Goal: Task Accomplishment & Management: Manage account settings

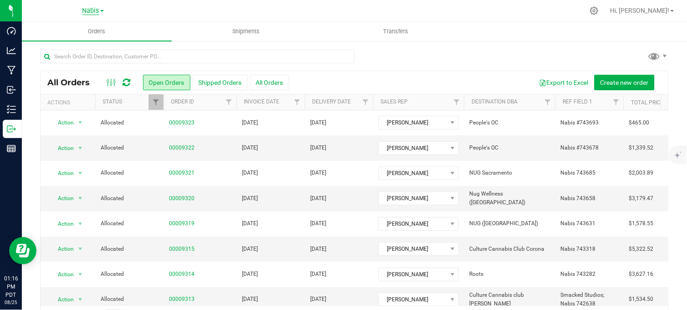
click at [90, 10] on span "Nabis" at bounding box center [90, 11] width 17 height 8
click at [64, 29] on link "MSR Supply" at bounding box center [92, 32] width 133 height 12
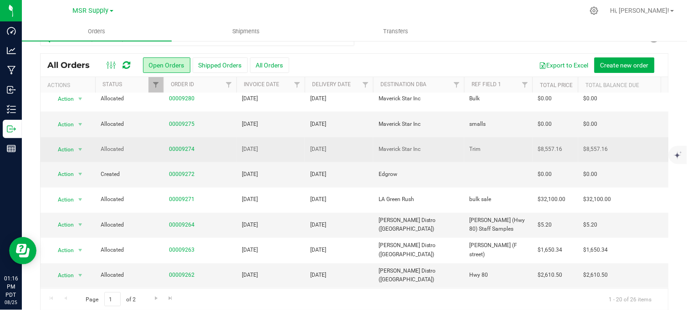
scroll to position [27, 0]
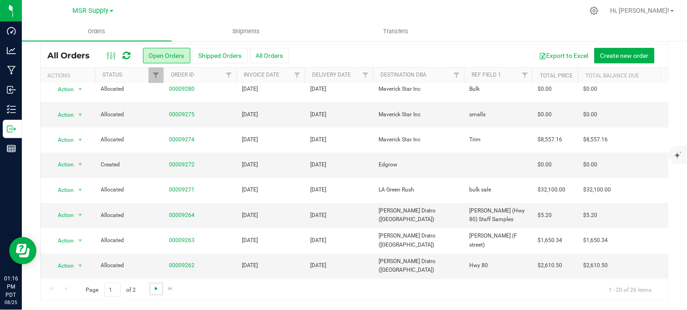
click at [153, 286] on span "Go to the next page" at bounding box center [156, 288] width 7 height 7
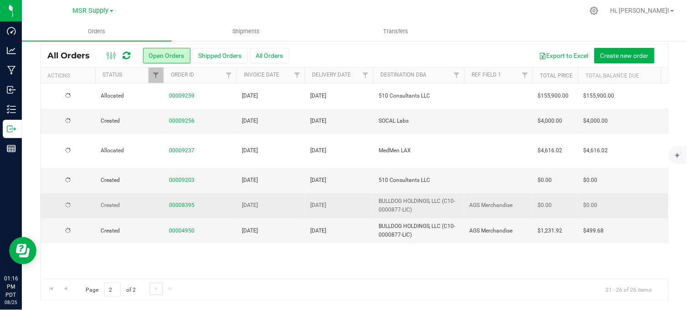
scroll to position [0, 0]
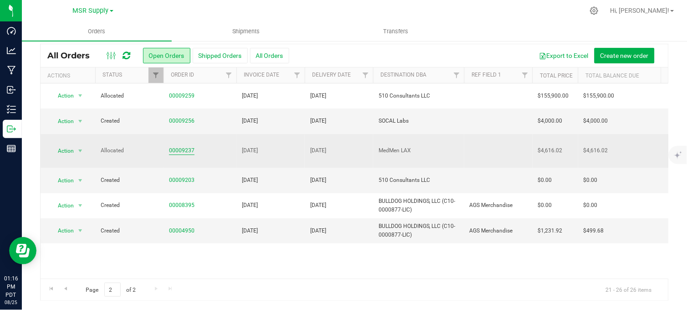
click at [173, 146] on link "00009237" at bounding box center [182, 150] width 26 height 9
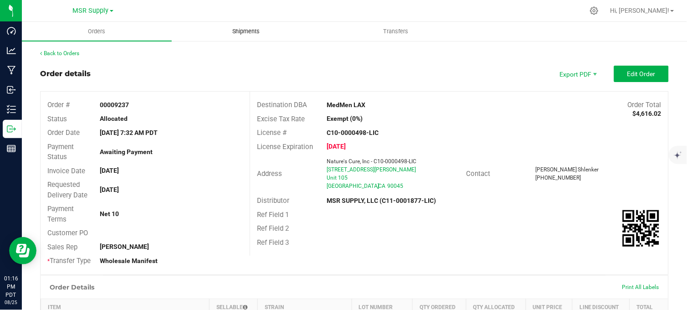
click at [238, 30] on span "Shipments" at bounding box center [246, 31] width 52 height 8
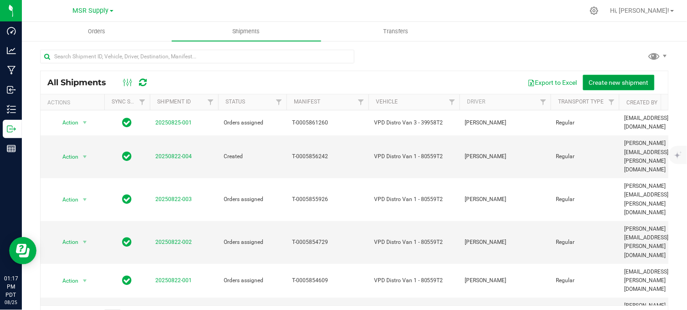
click at [620, 79] on span "Create new shipment" at bounding box center [619, 82] width 60 height 7
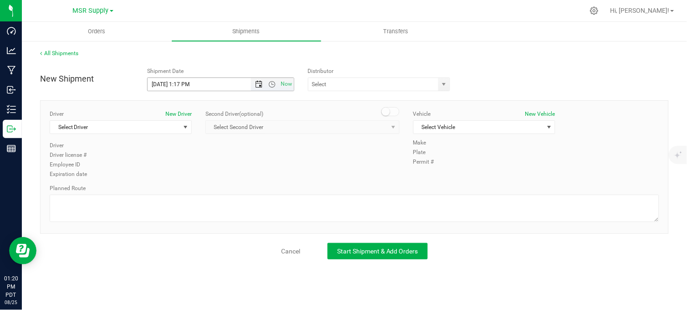
click at [262, 85] on span "Open the date view" at bounding box center [258, 84] width 7 height 7
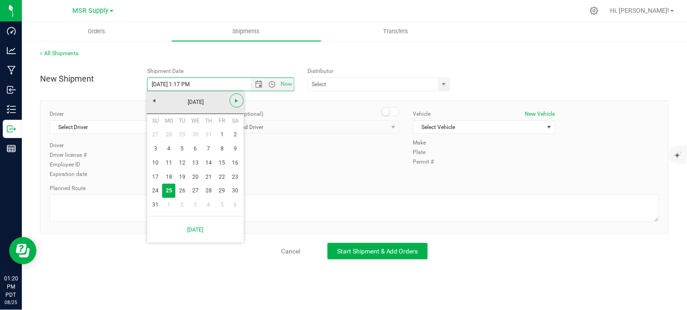
click at [234, 103] on span "Next" at bounding box center [236, 100] width 7 height 7
click at [174, 136] on link "1" at bounding box center [168, 135] width 13 height 14
type input "[DATE] 1:17 PM"
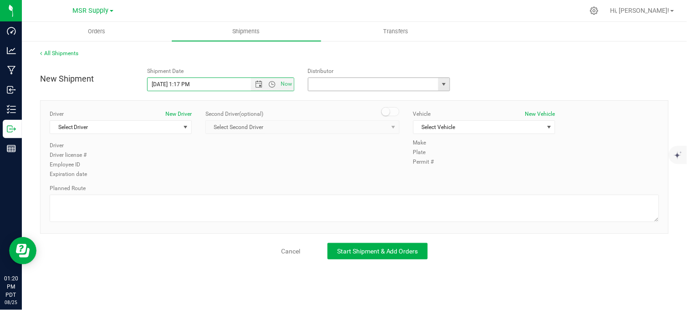
click at [321, 82] on input "text" at bounding box center [371, 84] width 126 height 13
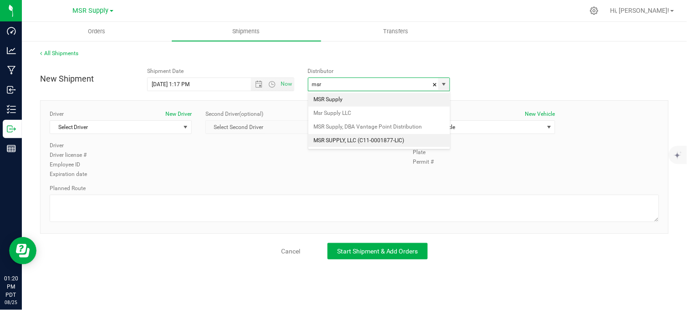
click at [350, 143] on li "MSR SUPPLY, LLC (C11-0001877-LIC)" at bounding box center [379, 141] width 142 height 14
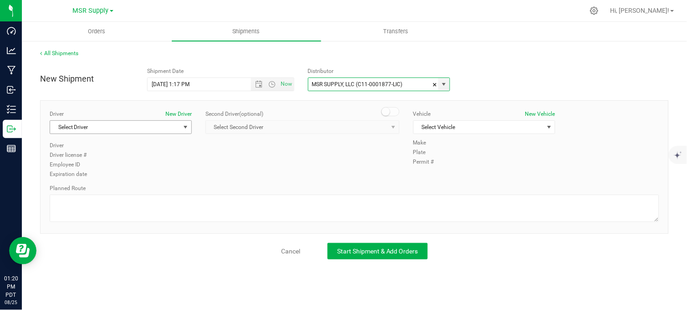
type input "MSR SUPPLY, LLC (C11-0001877-LIC)"
click at [87, 128] on span "Select Driver" at bounding box center [115, 127] width 130 height 13
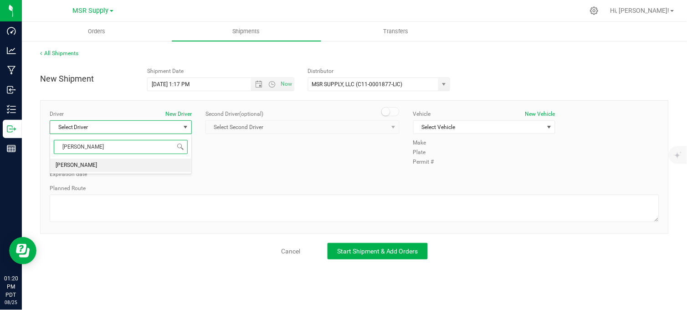
click at [120, 167] on li "[PERSON_NAME]" at bounding box center [120, 165] width 141 height 14
type input "[PERSON_NAME]"
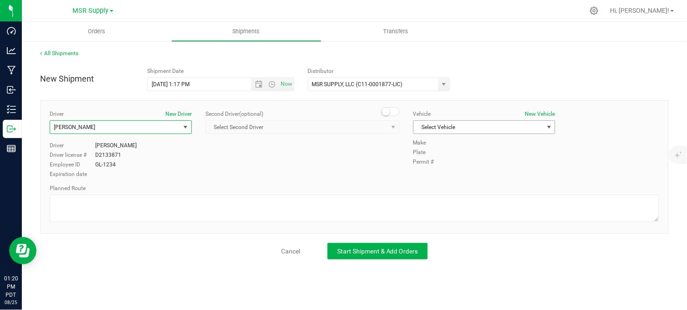
drag, startPoint x: 489, startPoint y: 130, endPoint x: 439, endPoint y: 150, distance: 54.4
click at [489, 130] on span "Select Vehicle" at bounding box center [478, 127] width 130 height 13
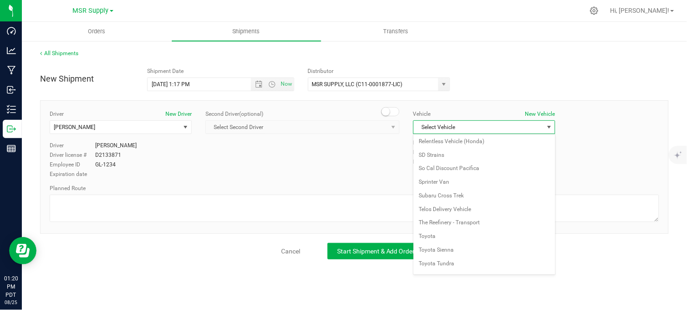
scroll to position [1607, 0]
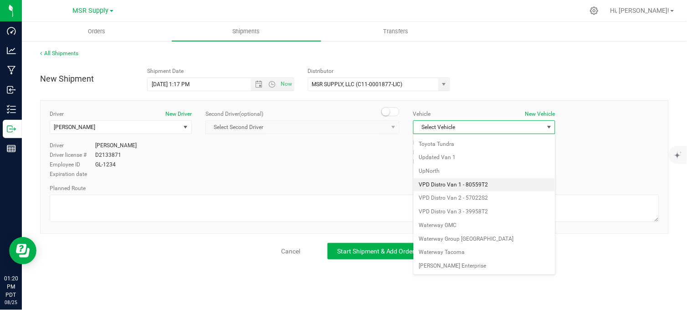
click at [485, 186] on li "VPD Distro Van 1 - 80559T2" at bounding box center [483, 185] width 141 height 14
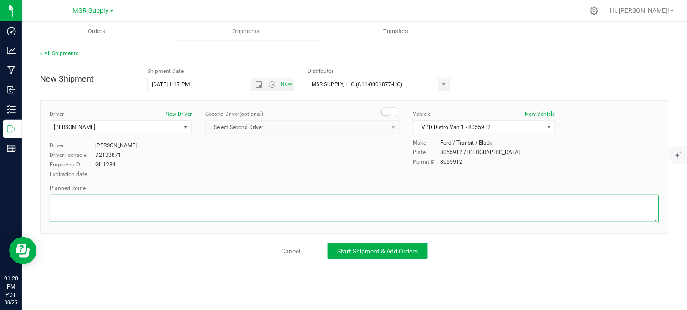
click at [403, 197] on textarea at bounding box center [354, 207] width 609 height 27
type textarea "Follow google maps"
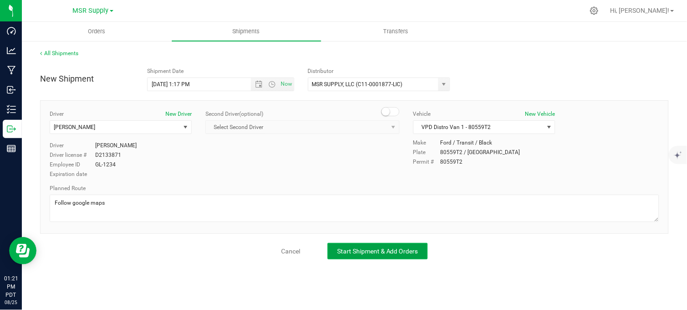
click at [367, 248] on span "Start Shipment & Add Orders" at bounding box center [377, 250] width 81 height 7
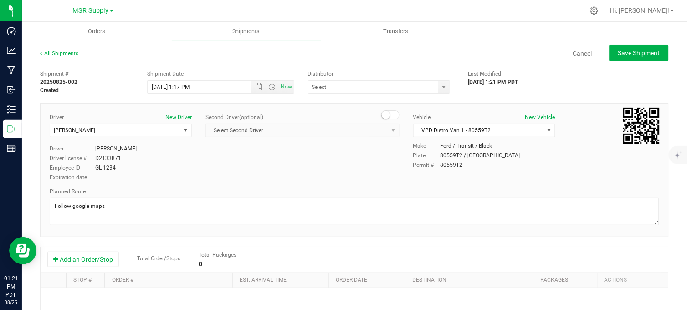
type input "MSR SUPPLY, LLC (C11-0001877-LIC)"
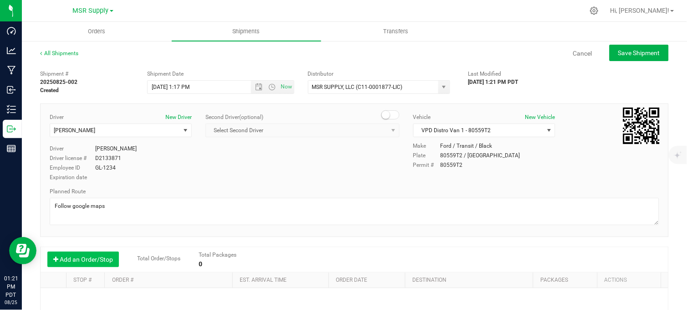
click at [96, 258] on button "Add an Order/Stop" at bounding box center [82, 258] width 71 height 15
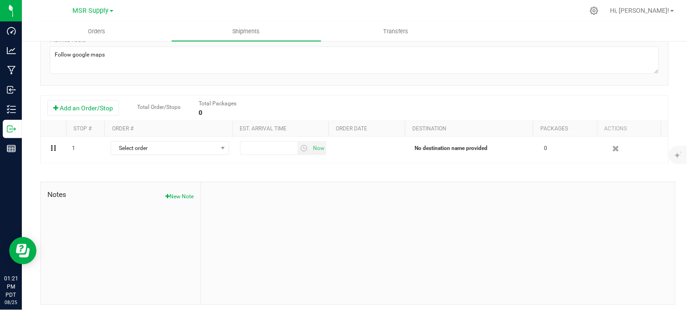
scroll to position [156, 0]
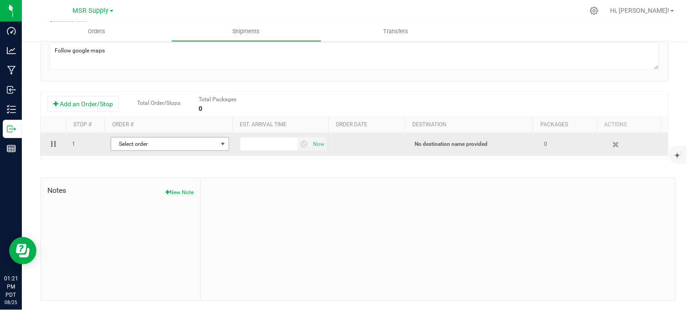
click at [197, 147] on span "Select order" at bounding box center [164, 144] width 106 height 13
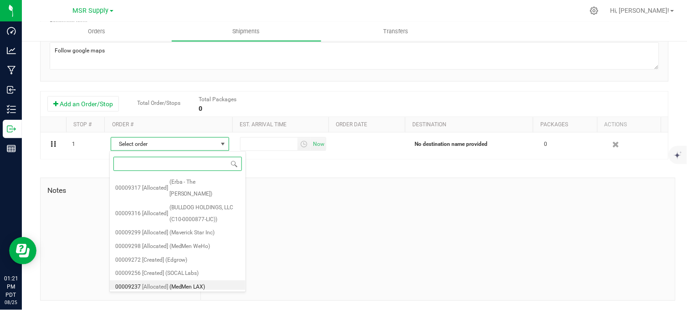
click at [195, 281] on span "(MedMen LAX)" at bounding box center [187, 287] width 36 height 12
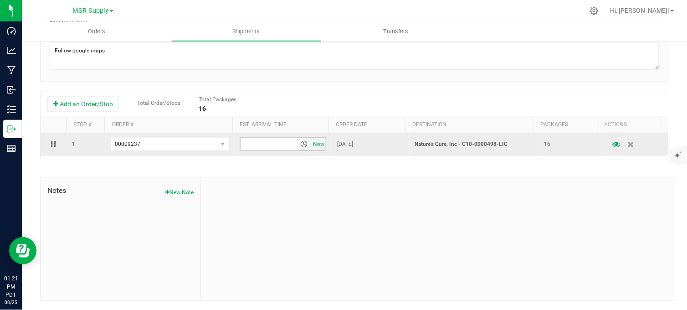
click at [316, 142] on span "Now" at bounding box center [318, 144] width 15 height 13
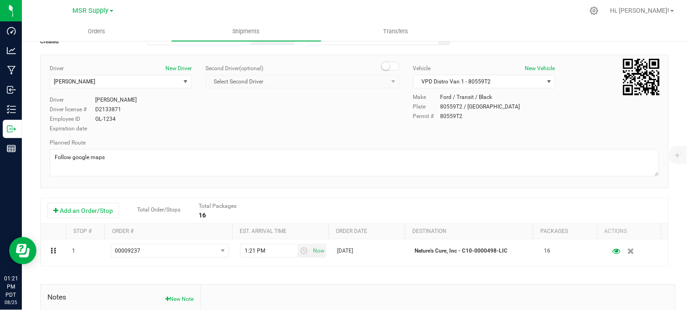
scroll to position [0, 0]
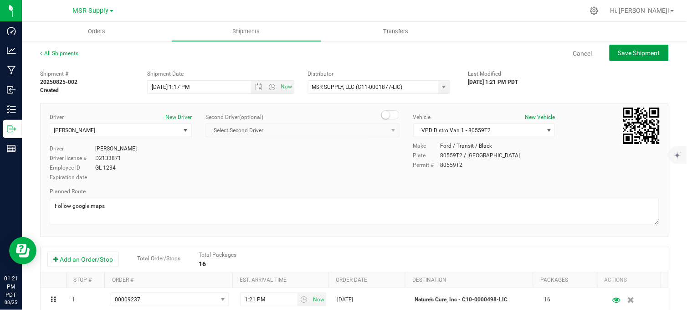
click at [627, 58] on button "Save Shipment" at bounding box center [638, 53] width 59 height 16
type input "[DATE] 8:17 PM"
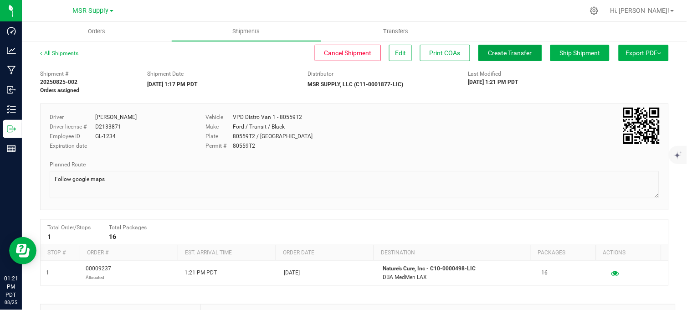
click at [490, 54] on span "Create Transfer" at bounding box center [510, 52] width 44 height 7
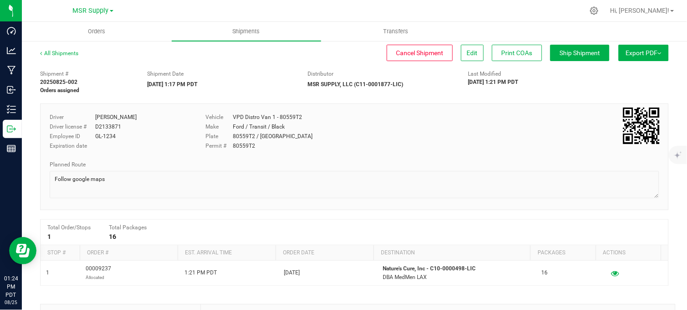
click at [275, 76] on div "Shipment Date" at bounding box center [220, 74] width 147 height 8
click at [274, 76] on div "Shipment Date" at bounding box center [220, 74] width 147 height 8
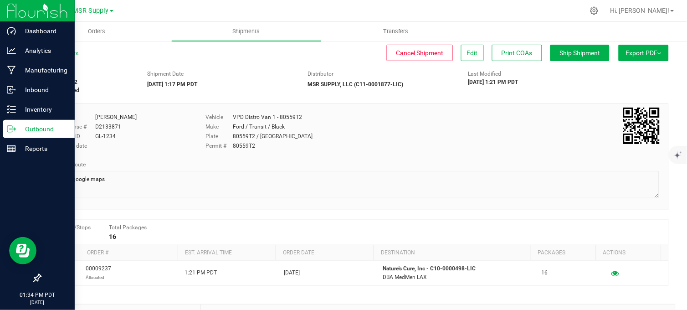
click at [10, 129] on line at bounding box center [12, 129] width 5 height 0
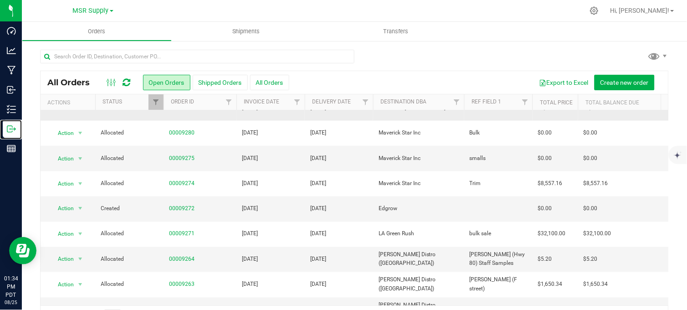
scroll to position [317, 0]
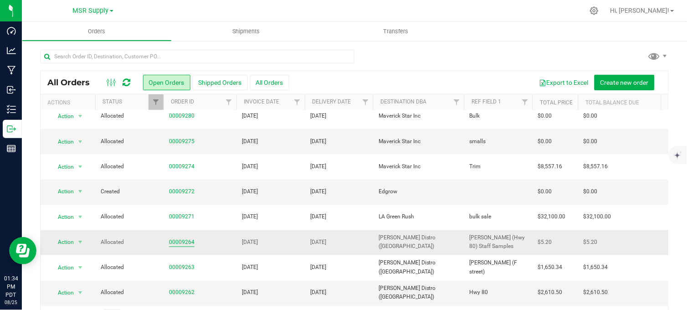
click at [180, 238] on link "00009264" at bounding box center [182, 242] width 26 height 9
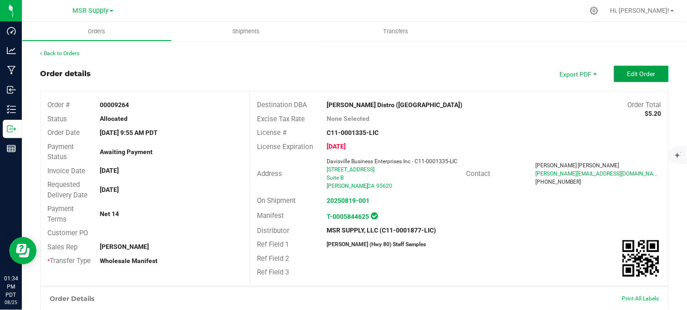
click at [639, 69] on button "Edit Order" at bounding box center [641, 74] width 55 height 16
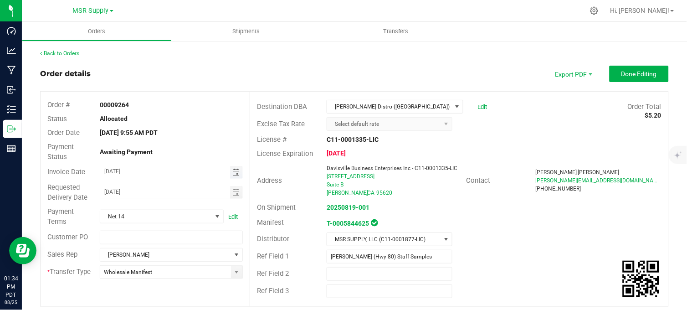
click at [235, 170] on span "Toggle calendar" at bounding box center [235, 171] width 7 height 7
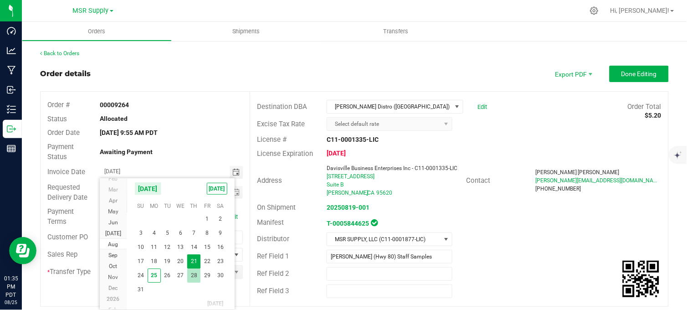
click at [194, 276] on span "28" at bounding box center [193, 275] width 13 height 14
type input "[DATE]"
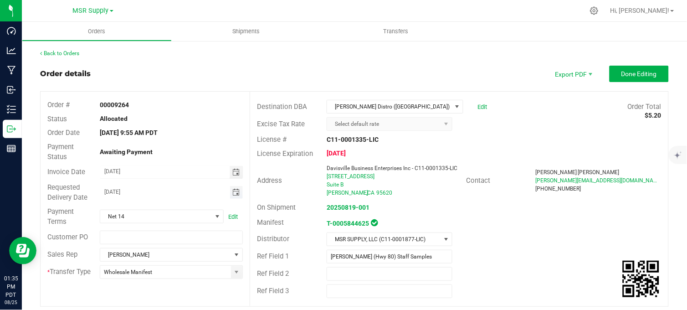
click at [232, 193] on span "Toggle calendar" at bounding box center [235, 192] width 7 height 7
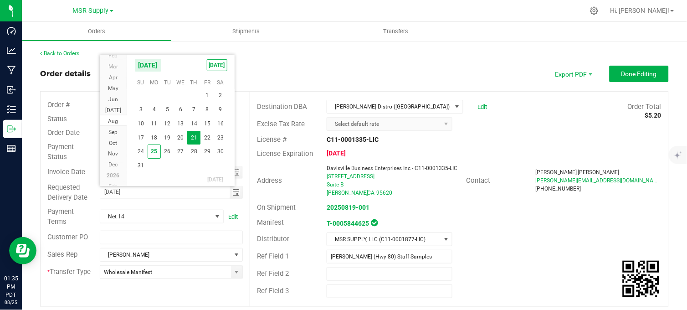
click at [193, 153] on span "28" at bounding box center [193, 151] width 13 height 14
type input "[DATE]"
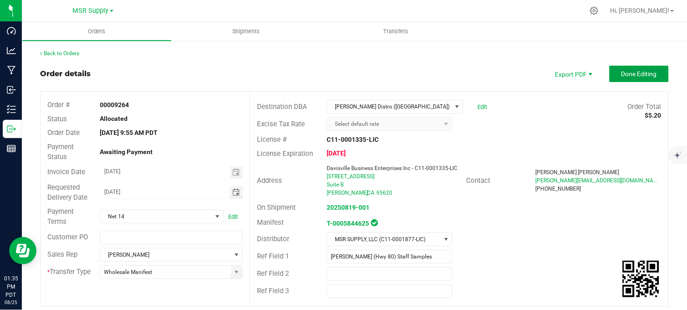
drag, startPoint x: 620, startPoint y: 71, endPoint x: 587, endPoint y: 77, distance: 34.2
click at [621, 71] on span "Done Editing" at bounding box center [639, 73] width 36 height 7
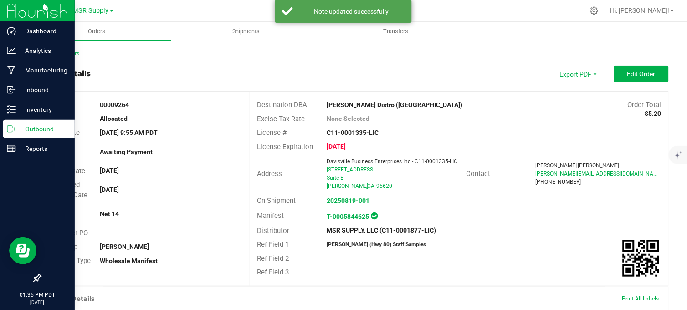
click at [16, 129] on p "Outbound" at bounding box center [43, 128] width 55 height 11
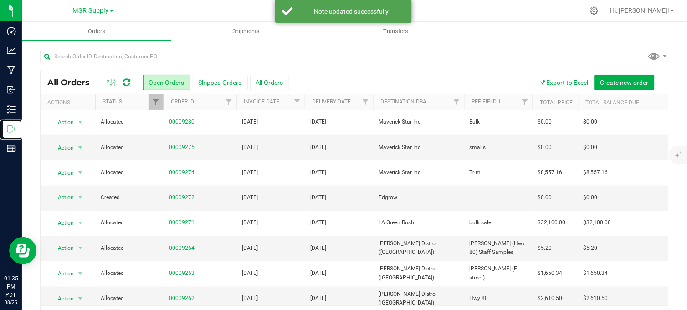
scroll to position [317, 0]
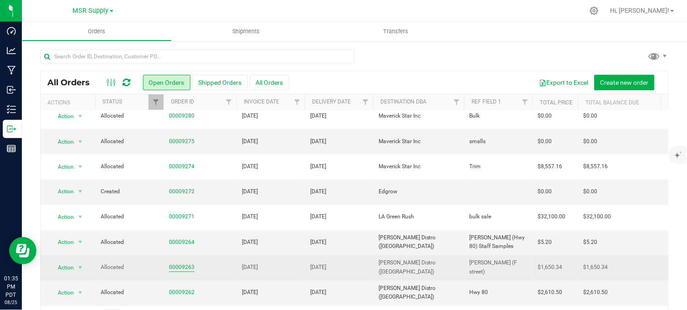
click at [175, 263] on link "00009263" at bounding box center [182, 267] width 26 height 9
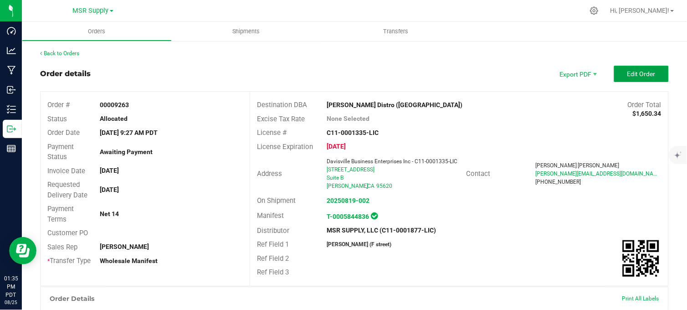
click at [628, 76] on span "Edit Order" at bounding box center [641, 73] width 28 height 7
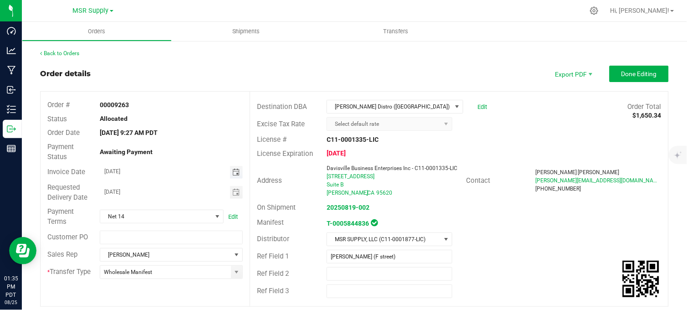
click at [232, 170] on span "Toggle calendar" at bounding box center [235, 171] width 7 height 7
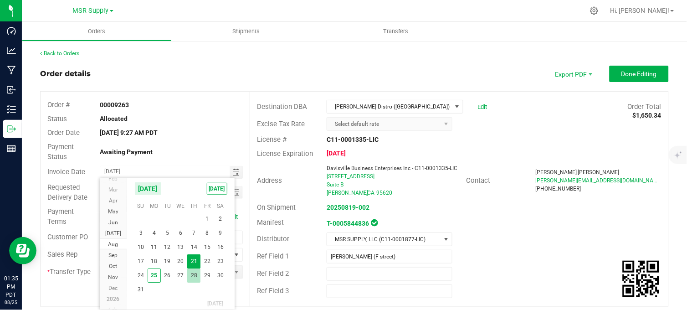
click at [193, 274] on span "28" at bounding box center [193, 275] width 13 height 14
type input "[DATE]"
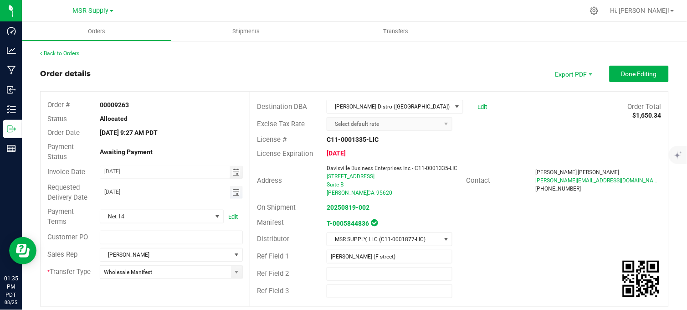
click at [236, 193] on span "Toggle calendar" at bounding box center [235, 192] width 7 height 7
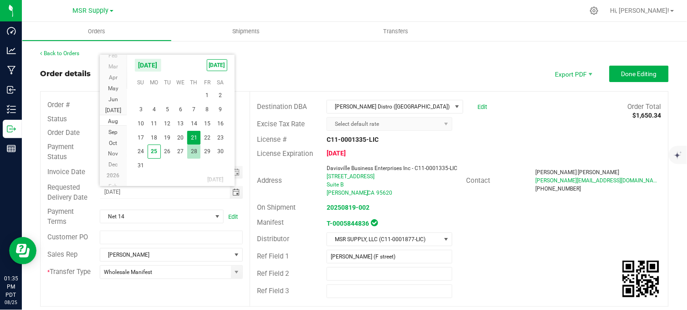
click at [197, 152] on span "28" at bounding box center [193, 151] width 13 height 14
type input "[DATE]"
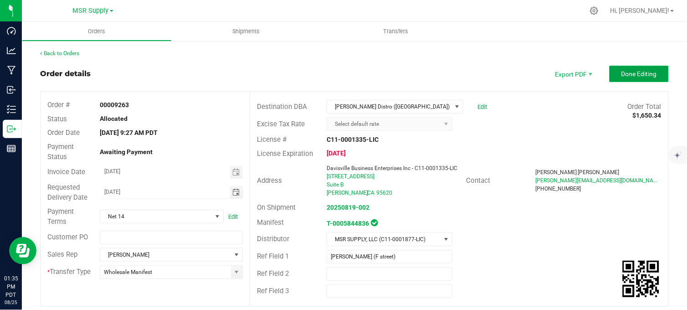
click at [621, 76] on span "Done Editing" at bounding box center [639, 73] width 36 height 7
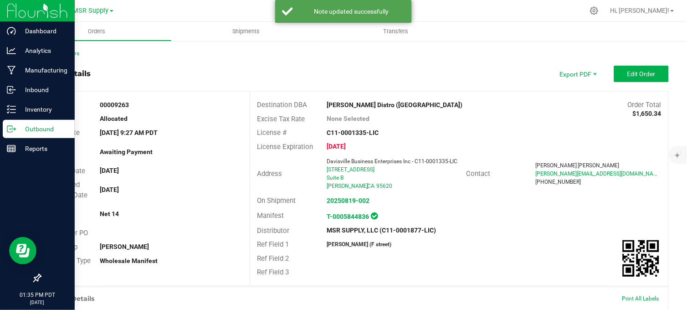
click at [12, 128] on icon at bounding box center [11, 128] width 9 height 9
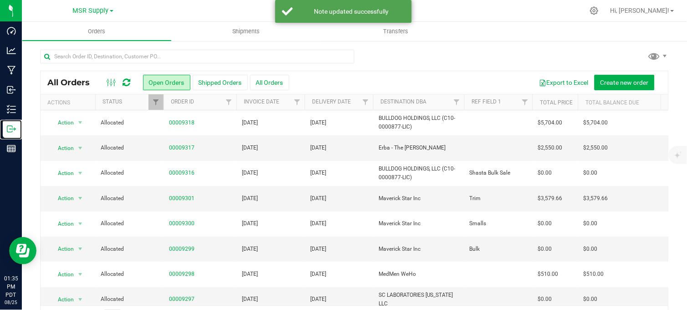
scroll to position [317, 0]
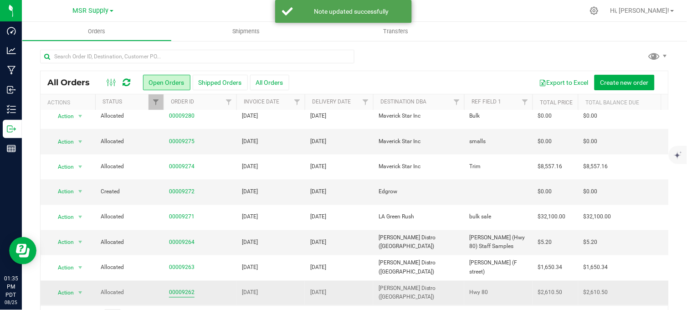
click at [172, 288] on link "00009262" at bounding box center [182, 292] width 26 height 9
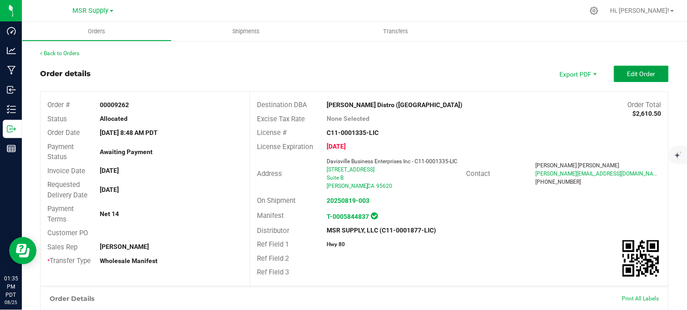
click at [618, 75] on button "Edit Order" at bounding box center [641, 74] width 55 height 16
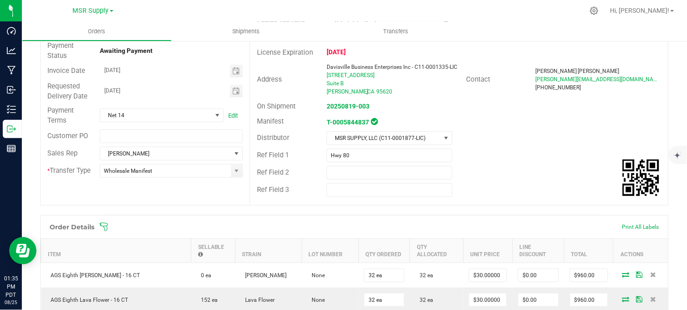
scroll to position [51, 0]
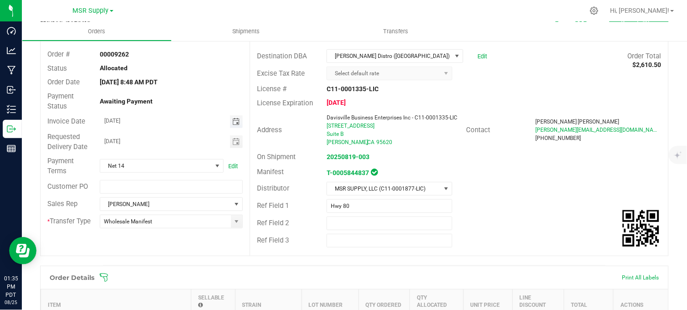
click at [232, 123] on span "Toggle calendar" at bounding box center [235, 121] width 7 height 7
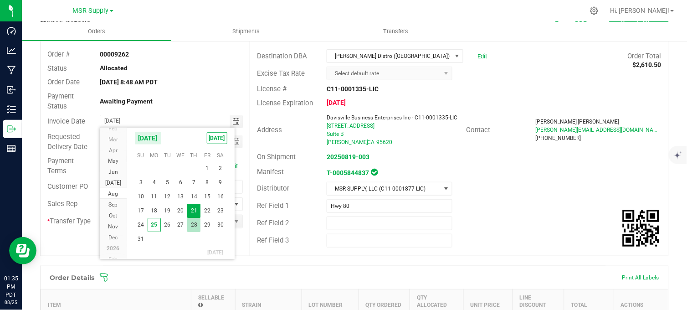
click at [197, 222] on span "28" at bounding box center [193, 225] width 13 height 14
type input "[DATE]"
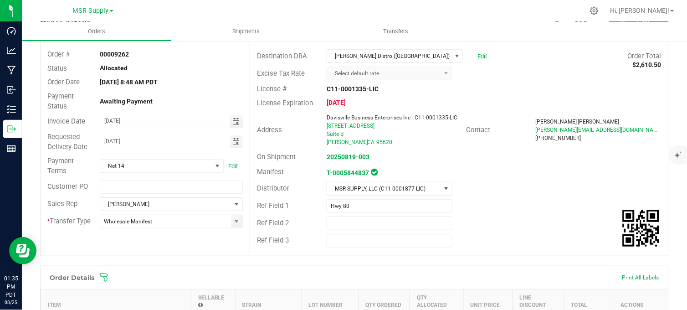
click at [233, 142] on span "Toggle calendar" at bounding box center [235, 141] width 7 height 7
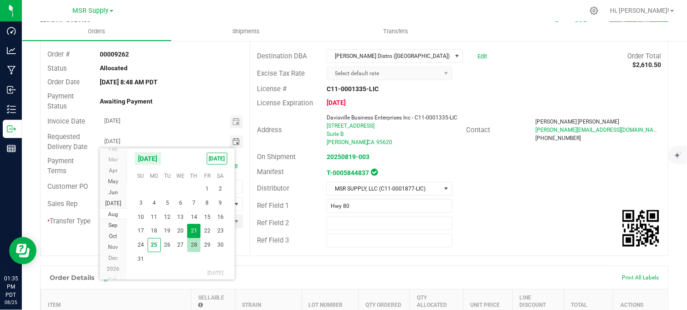
click at [190, 244] on span "28" at bounding box center [193, 245] width 13 height 14
type input "[DATE]"
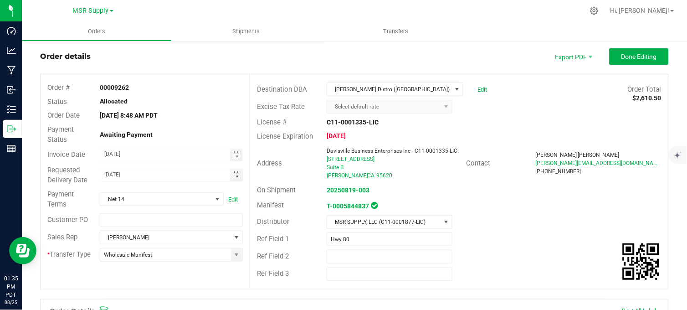
scroll to position [0, 0]
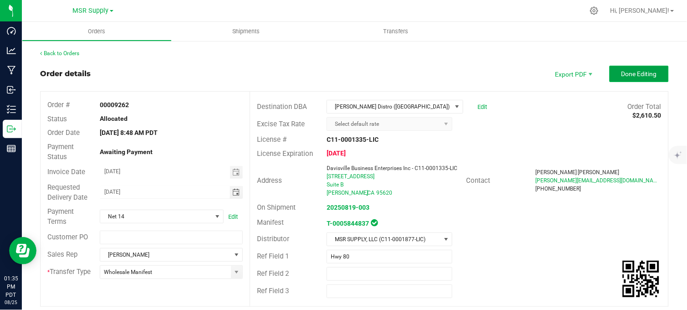
click at [611, 69] on button "Done Editing" at bounding box center [638, 74] width 59 height 16
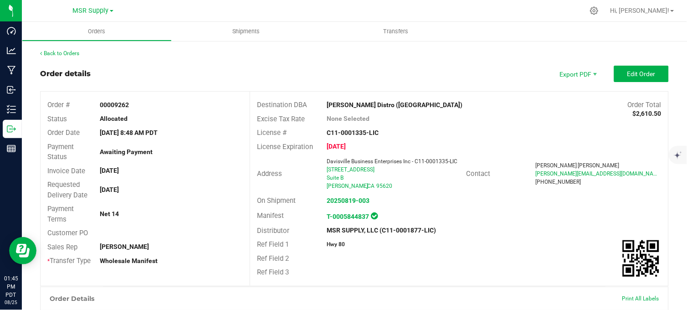
click at [383, 57] on div "Back to Orders" at bounding box center [354, 53] width 628 height 8
click at [275, 77] on div "Order details Export PDF Edit Order" at bounding box center [354, 74] width 628 height 16
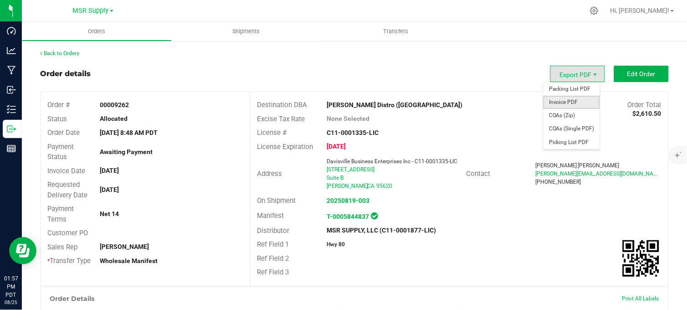
click at [561, 101] on span "Invoice PDF" at bounding box center [571, 102] width 56 height 13
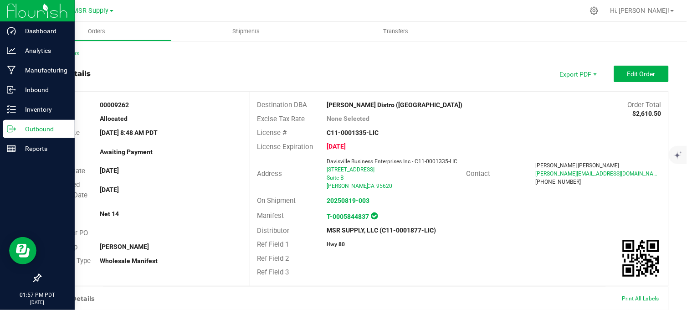
click at [20, 129] on p "Outbound" at bounding box center [43, 128] width 55 height 11
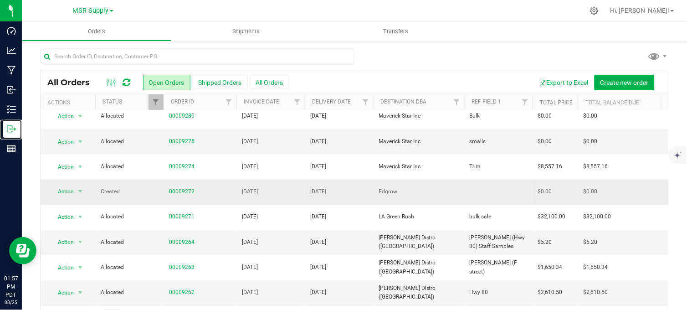
scroll to position [317, 0]
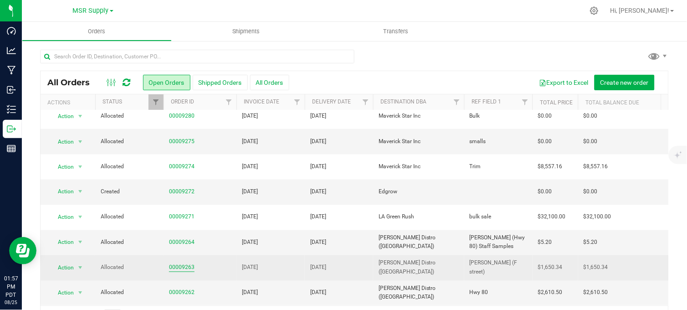
click at [182, 263] on link "00009263" at bounding box center [182, 267] width 26 height 9
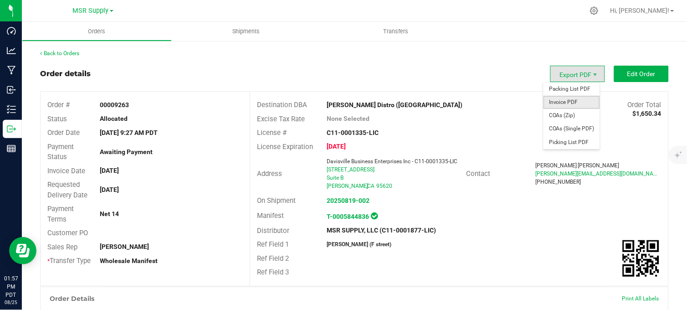
click at [570, 101] on span "Invoice PDF" at bounding box center [571, 102] width 56 height 13
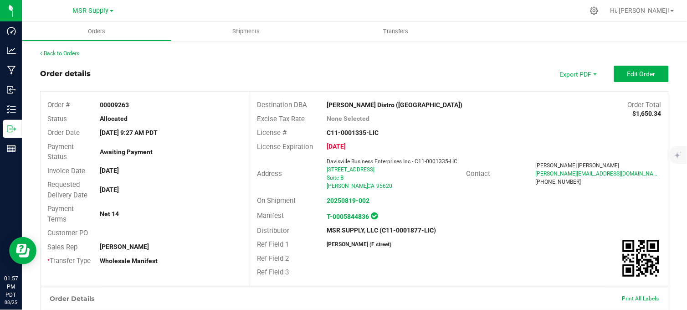
click at [412, 7] on div at bounding box center [373, 11] width 421 height 18
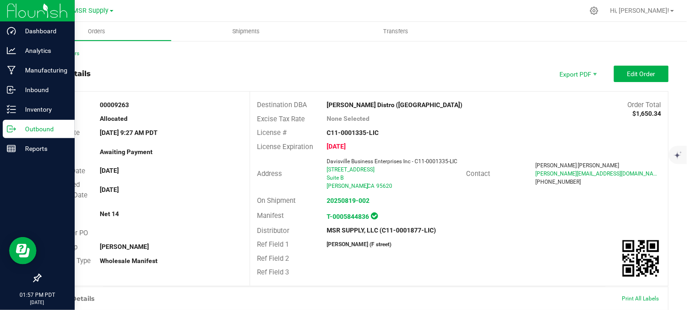
click at [17, 129] on p "Outbound" at bounding box center [43, 128] width 55 height 11
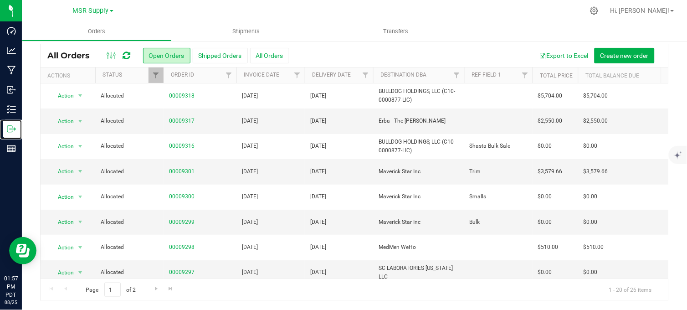
scroll to position [317, 0]
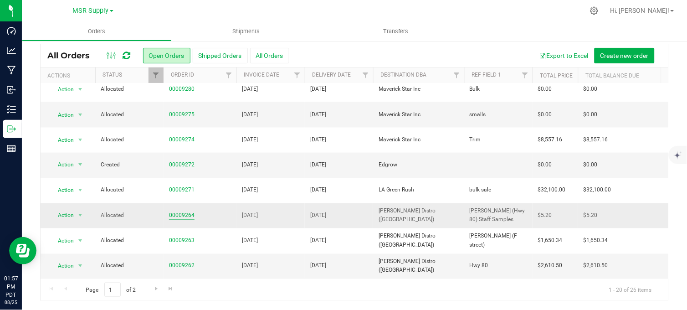
click at [180, 211] on link "00009264" at bounding box center [182, 215] width 26 height 9
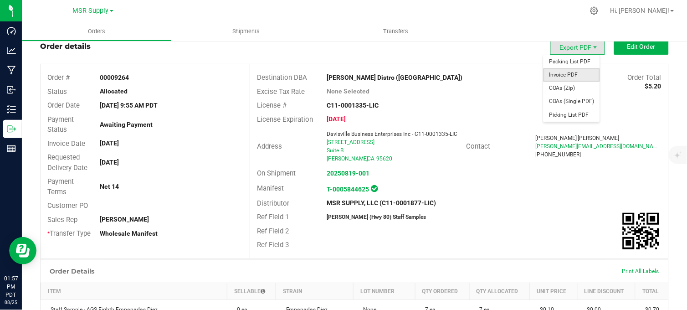
click at [559, 74] on span "Invoice PDF" at bounding box center [571, 74] width 56 height 13
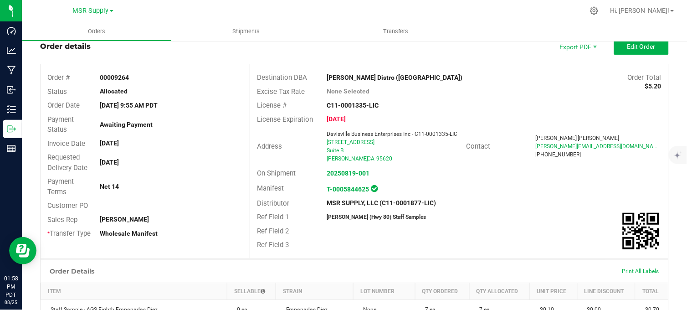
click at [357, 12] on div at bounding box center [373, 11] width 421 height 18
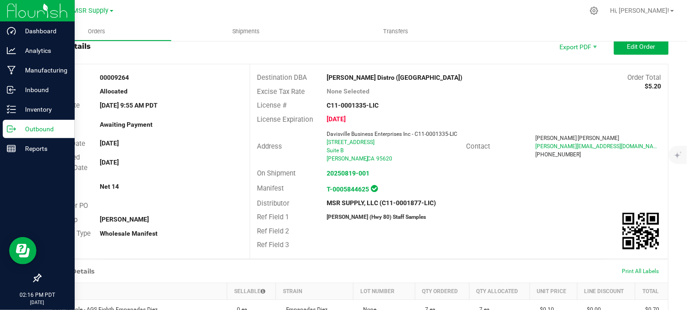
click at [16, 127] on p "Outbound" at bounding box center [43, 128] width 55 height 11
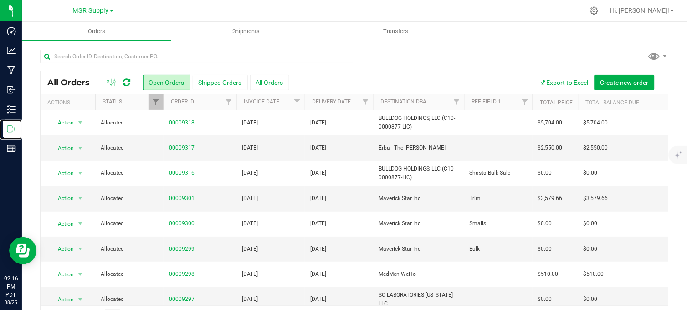
scroll to position [317, 0]
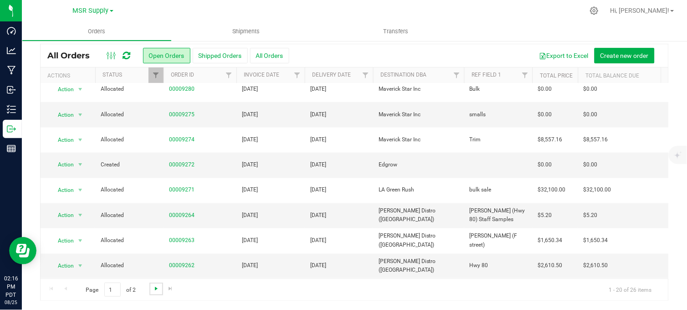
click at [153, 287] on span "Go to the next page" at bounding box center [156, 288] width 7 height 7
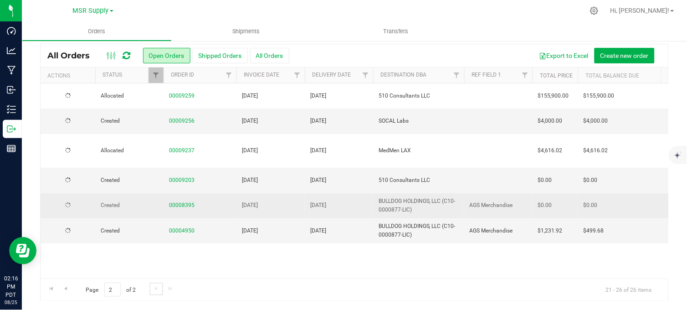
scroll to position [0, 0]
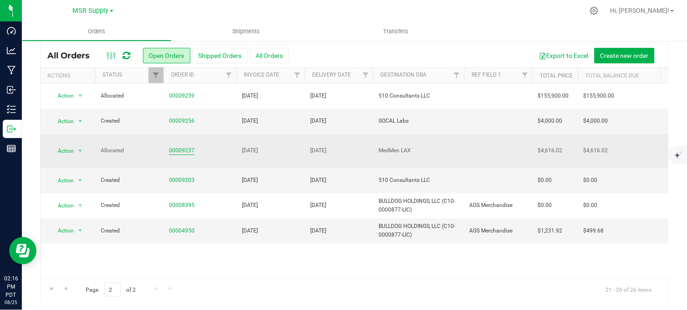
click at [181, 146] on link "00009237" at bounding box center [182, 150] width 26 height 9
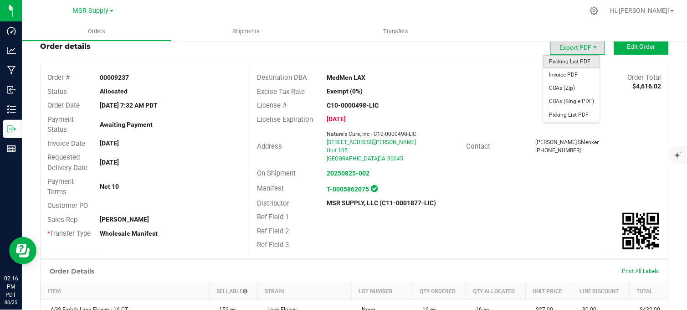
click at [560, 58] on span "Packing List PDF" at bounding box center [571, 61] width 56 height 13
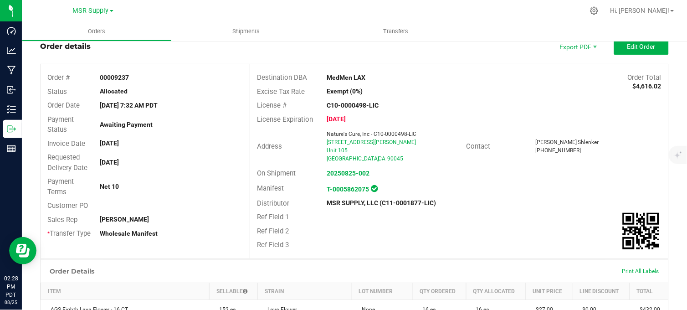
click at [260, 51] on div "Order details Export PDF Edit Order" at bounding box center [354, 46] width 628 height 16
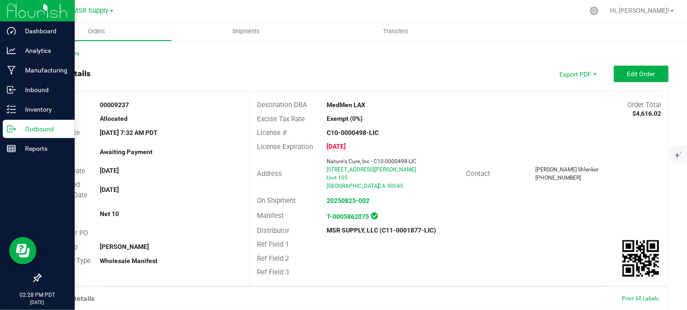
click at [24, 127] on p "Outbound" at bounding box center [43, 128] width 55 height 11
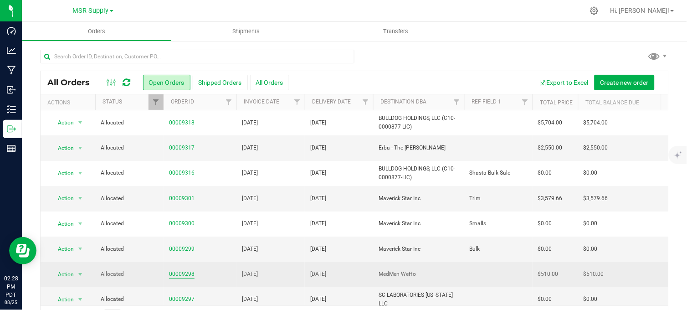
click at [181, 272] on link "00009298" at bounding box center [182, 274] width 26 height 9
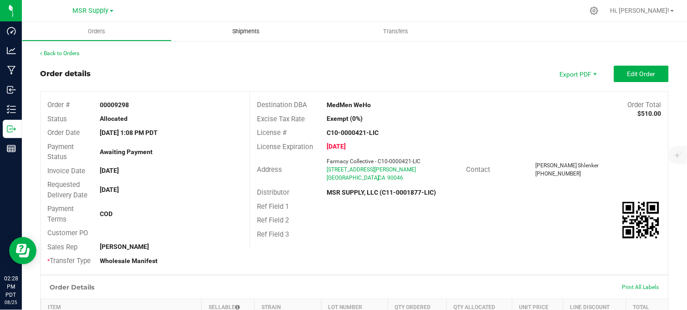
click at [255, 36] on uib-tab-heading "Shipments" at bounding box center [247, 31] width 150 height 19
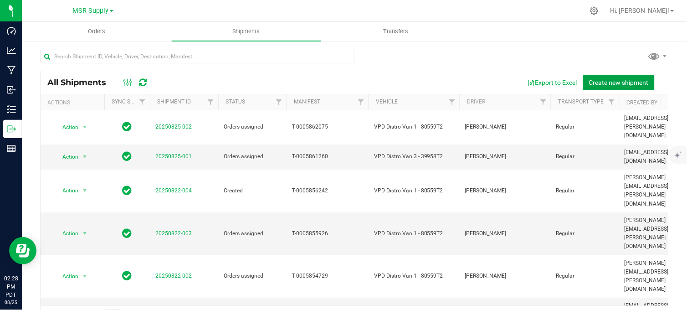
click at [604, 80] on span "Create new shipment" at bounding box center [619, 82] width 60 height 7
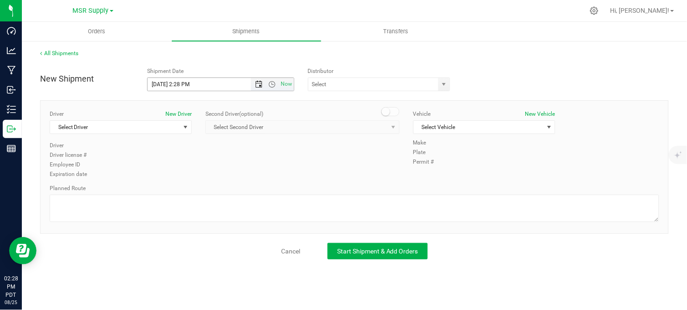
click at [258, 85] on span "Open the date view" at bounding box center [258, 84] width 7 height 7
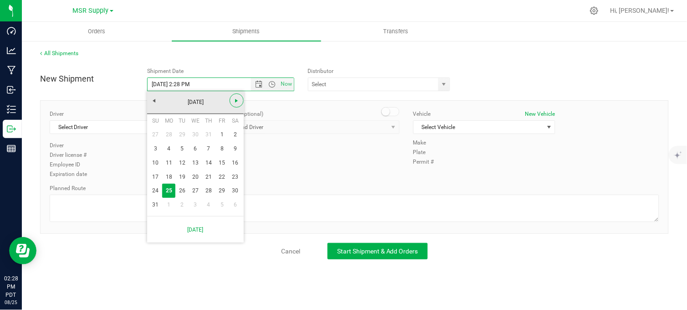
drag, startPoint x: 235, startPoint y: 102, endPoint x: 231, endPoint y: 112, distance: 10.2
click at [235, 102] on span "Next" at bounding box center [236, 100] width 7 height 7
drag, startPoint x: 169, startPoint y: 137, endPoint x: 205, endPoint y: 132, distance: 36.3
click at [169, 137] on link "1" at bounding box center [168, 135] width 13 height 14
type input "[DATE] 2:28 PM"
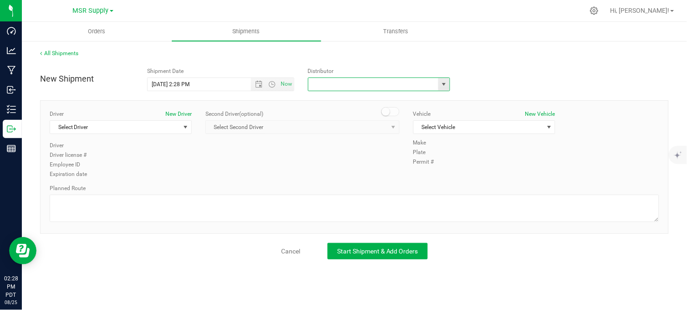
click at [342, 84] on input "text" at bounding box center [371, 84] width 126 height 13
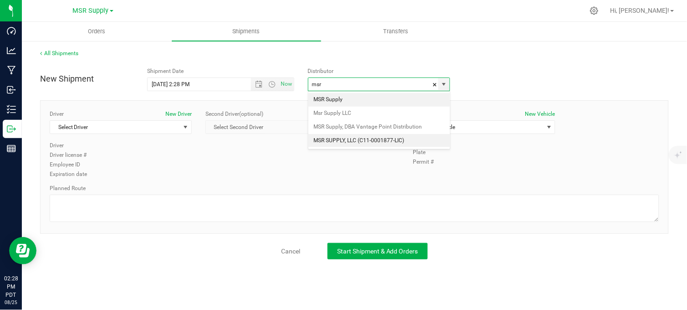
drag, startPoint x: 343, startPoint y: 139, endPoint x: 262, endPoint y: 127, distance: 82.0
click at [343, 139] on li "MSR SUPPLY, LLC (C11-0001877-LIC)" at bounding box center [379, 141] width 142 height 14
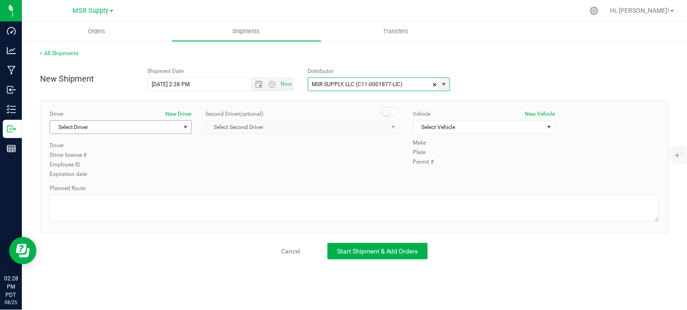
type input "MSR SUPPLY, LLC (C11-0001877-LIC)"
click at [139, 129] on span "Select Driver" at bounding box center [115, 127] width 130 height 13
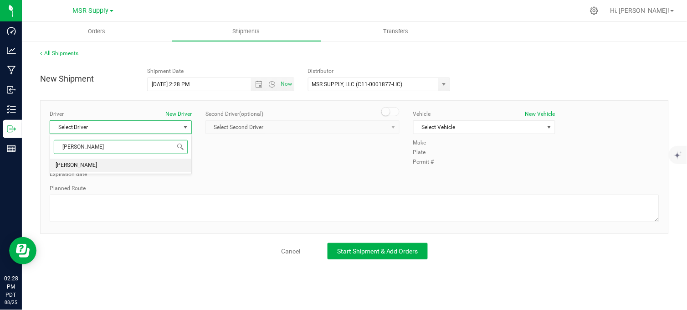
click at [111, 163] on li "[PERSON_NAME]" at bounding box center [120, 165] width 141 height 14
type input "[PERSON_NAME]"
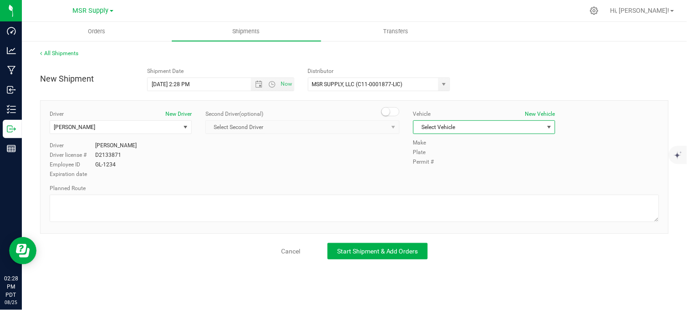
click at [434, 125] on span "Select Vehicle" at bounding box center [478, 127] width 130 height 13
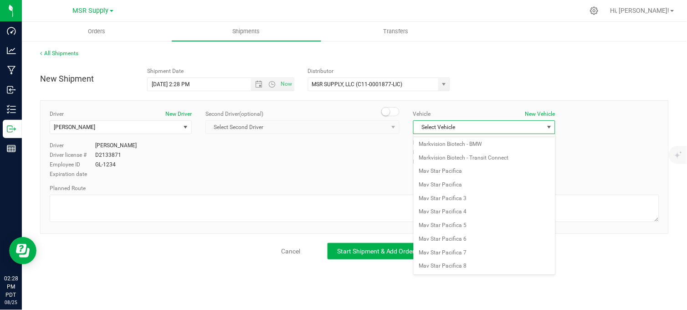
scroll to position [1607, 0]
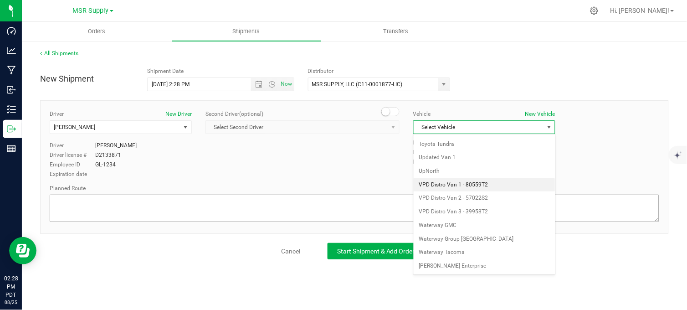
drag, startPoint x: 467, startPoint y: 183, endPoint x: 416, endPoint y: 202, distance: 54.2
click at [467, 184] on li "VPD Distro Van 1 - 80559T2" at bounding box center [483, 185] width 141 height 14
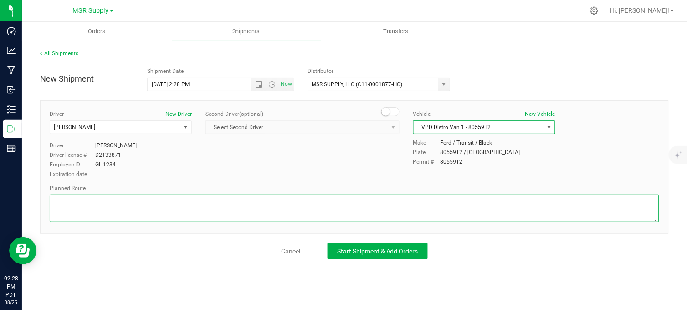
click at [412, 203] on textarea at bounding box center [354, 207] width 609 height 27
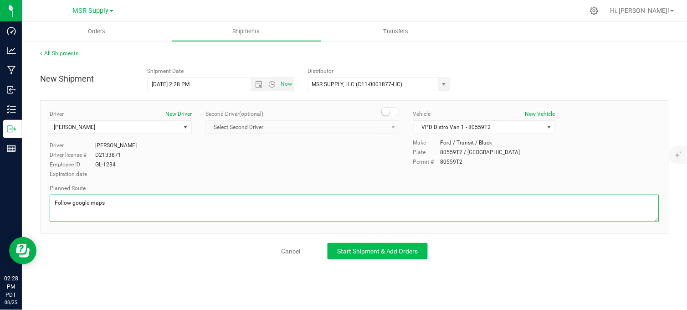
type textarea "Follow google maps"
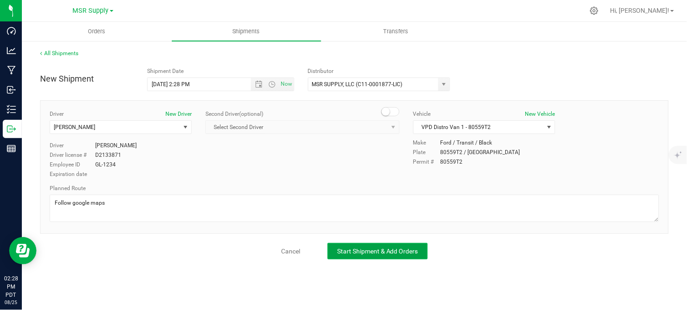
click at [378, 249] on span "Start Shipment & Add Orders" at bounding box center [377, 250] width 81 height 7
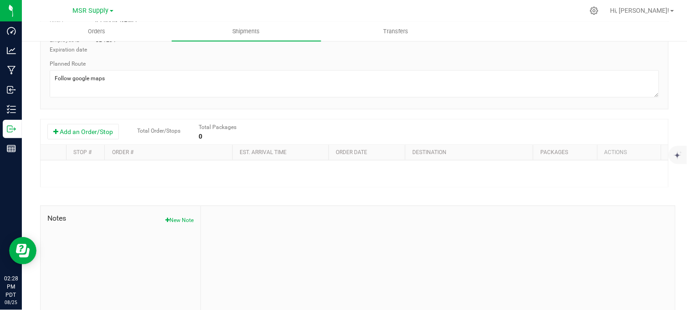
scroll to position [152, 0]
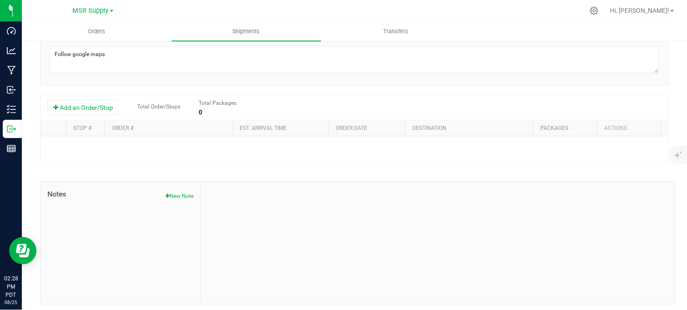
click at [100, 92] on div "Shipment # 20250825-003 Created Shipment Date [DATE] 2:28 PM Now Distributor MS…" at bounding box center [354, 109] width 628 height 390
click at [97, 110] on button "Add an Order/Stop" at bounding box center [82, 107] width 71 height 15
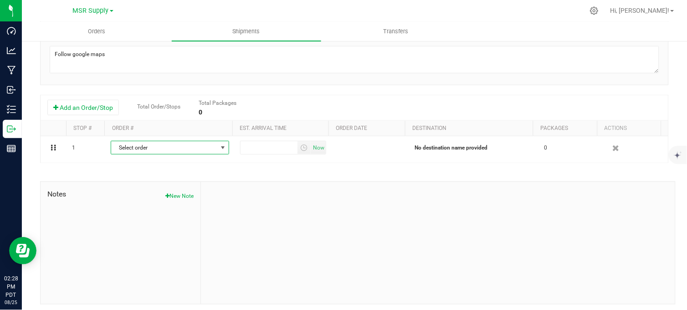
click at [193, 149] on span "Select order" at bounding box center [164, 147] width 106 height 13
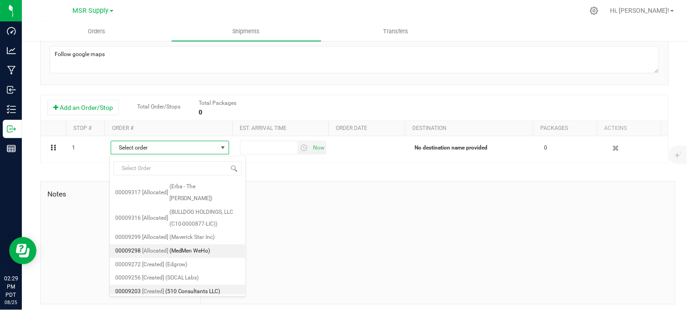
scroll to position [43, 0]
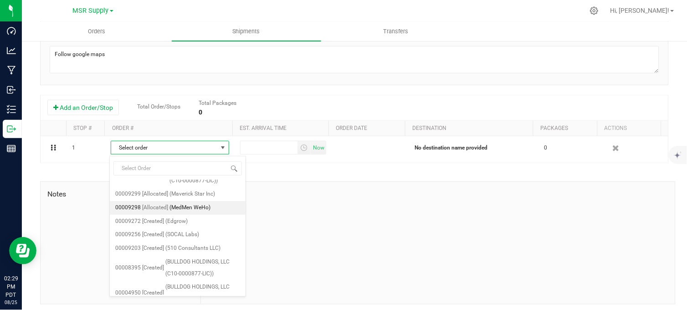
click at [221, 201] on li "00009298 [Allocated] (MedMen WeHo)" at bounding box center [178, 208] width 136 height 14
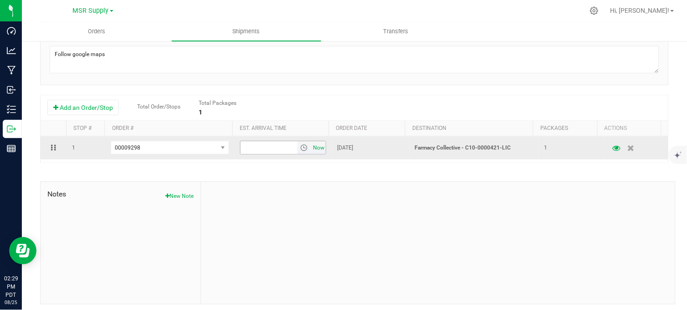
click at [313, 149] on span "Now" at bounding box center [318, 147] width 15 height 13
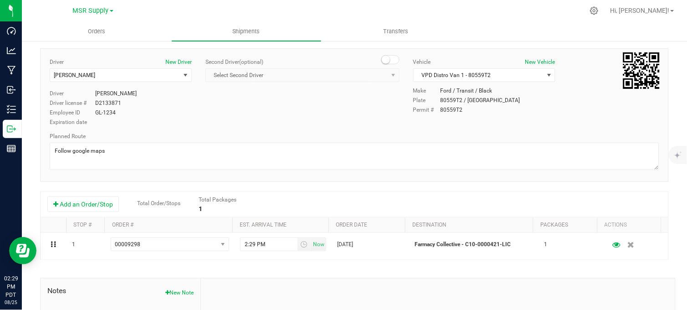
scroll to position [0, 0]
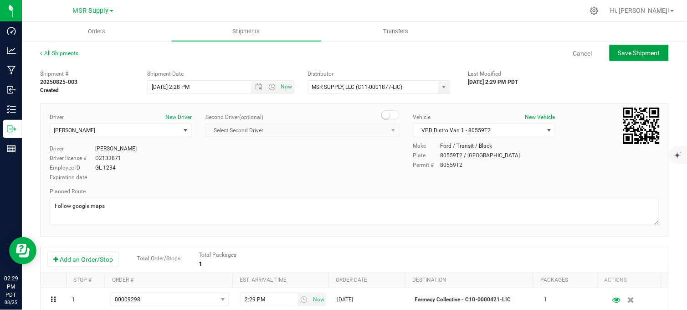
click at [634, 52] on span "Save Shipment" at bounding box center [639, 52] width 42 height 7
type input "[DATE] 9:28 PM"
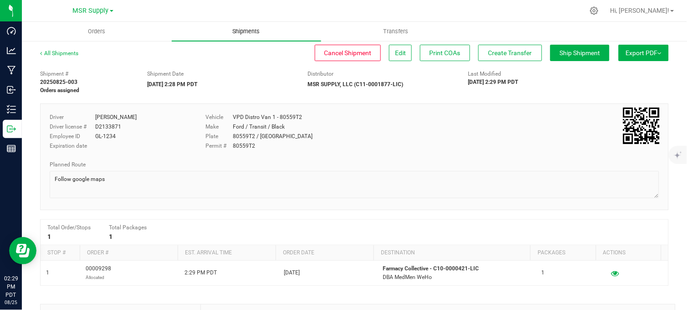
click at [244, 33] on span "Shipments" at bounding box center [246, 31] width 52 height 8
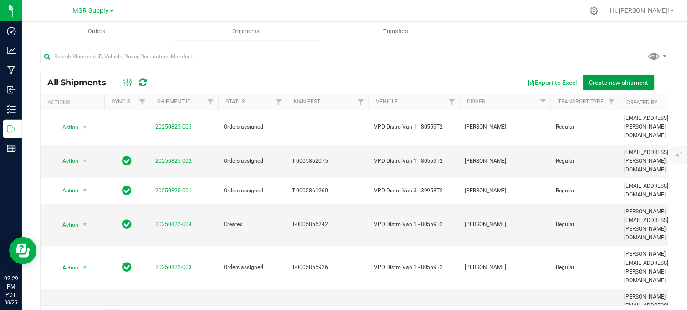
click at [607, 84] on span "Create new shipment" at bounding box center [619, 82] width 60 height 7
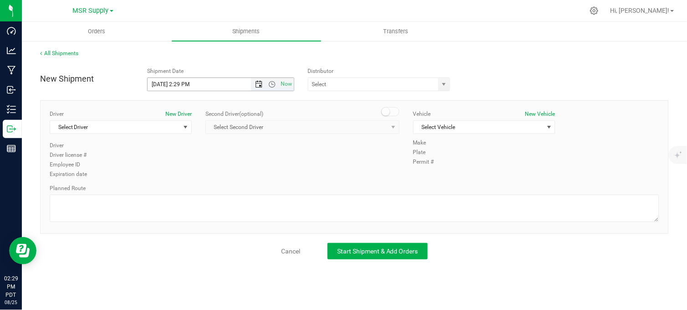
click at [256, 86] on span "Open the date view" at bounding box center [258, 84] width 7 height 7
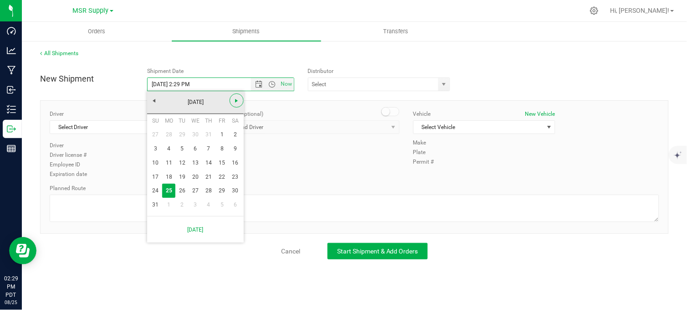
click at [231, 103] on link "Next" at bounding box center [237, 100] width 14 height 14
click at [169, 133] on link "1" at bounding box center [168, 135] width 13 height 14
type input "[DATE] 2:29 PM"
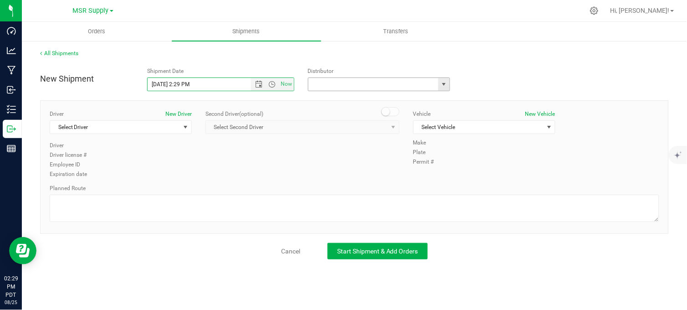
click at [337, 83] on input "text" at bounding box center [371, 84] width 126 height 13
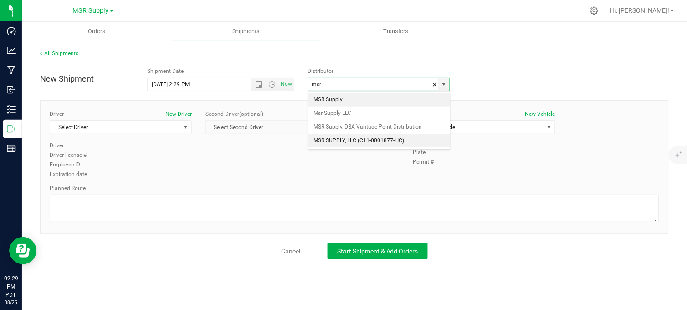
click at [362, 142] on li "MSR SUPPLY, LLC (C11-0001877-LIC)" at bounding box center [379, 141] width 142 height 14
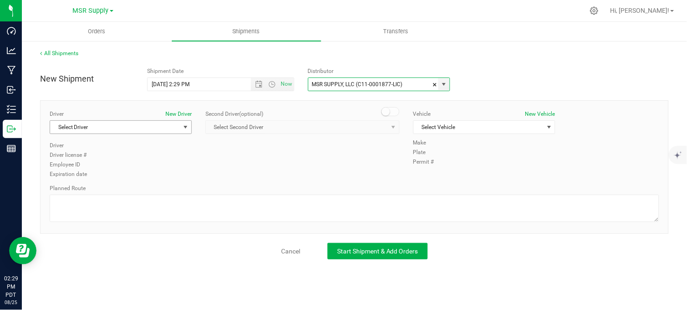
type input "MSR SUPPLY, LLC (C11-0001877-LIC)"
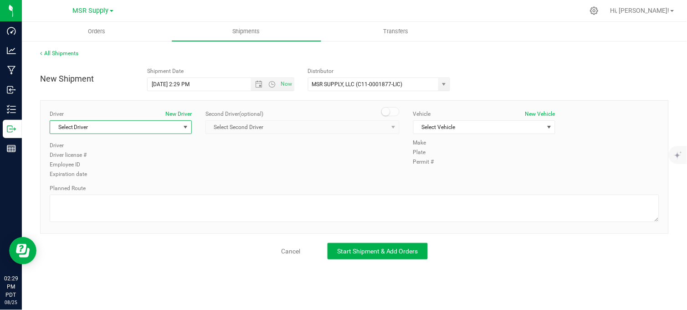
click at [94, 125] on span "Select Driver" at bounding box center [115, 127] width 130 height 13
click at [103, 170] on li "[PERSON_NAME]" at bounding box center [120, 165] width 141 height 14
type input "[PERSON_NAME]"
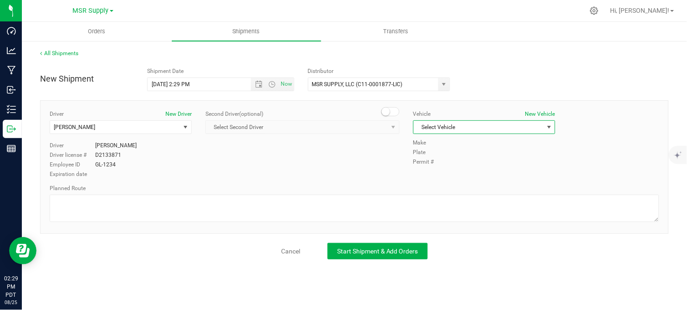
click at [433, 125] on span "Select Vehicle" at bounding box center [478, 127] width 130 height 13
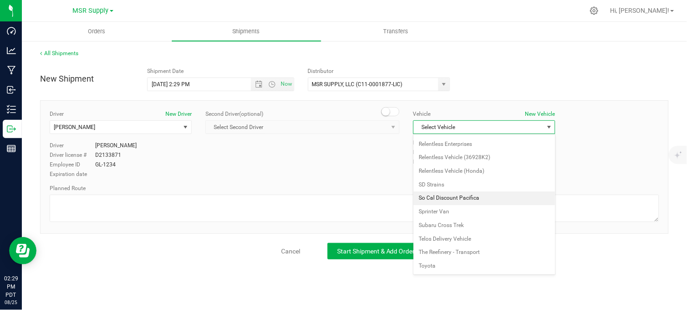
scroll to position [1607, 0]
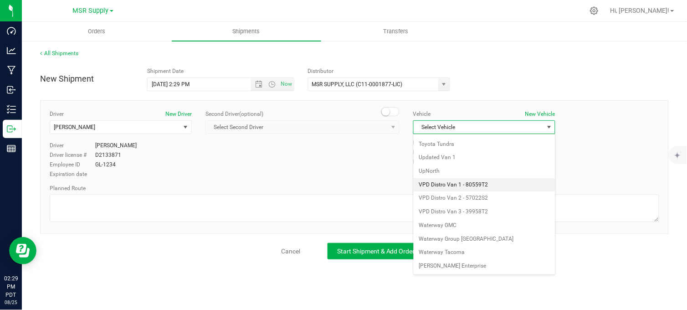
click at [485, 178] on li "VPD Distro Van 1 - 80559T2" at bounding box center [483, 185] width 141 height 14
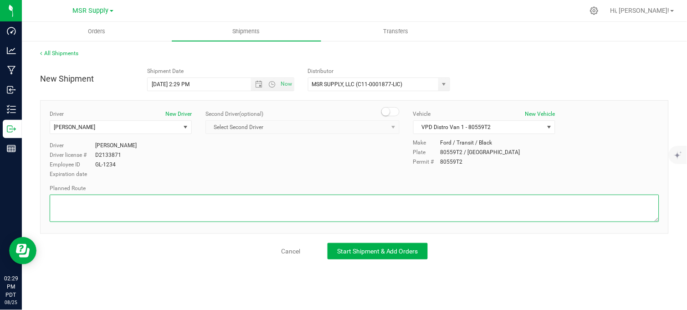
click at [434, 208] on textarea at bounding box center [354, 207] width 609 height 27
type textarea "Follow google maps"
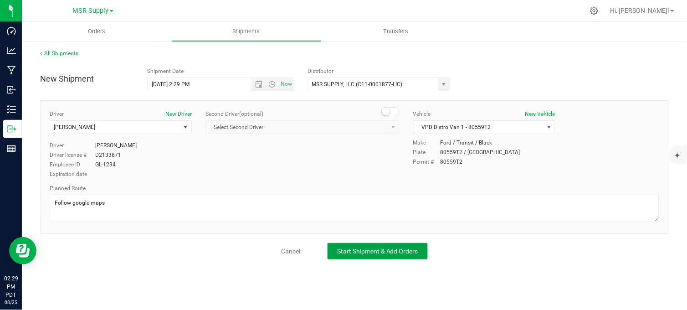
click at [386, 246] on button "Start Shipment & Add Orders" at bounding box center [377, 251] width 100 height 16
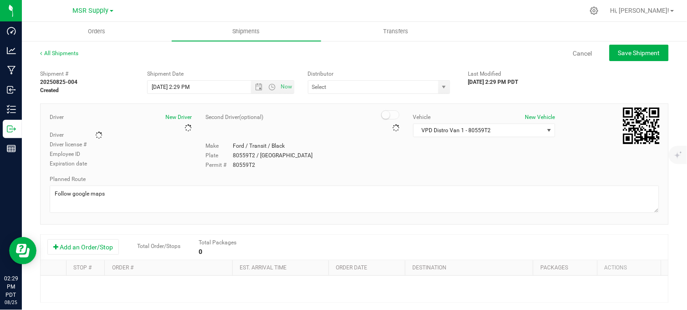
type input "MSR SUPPLY, LLC (C11-0001877-LIC)"
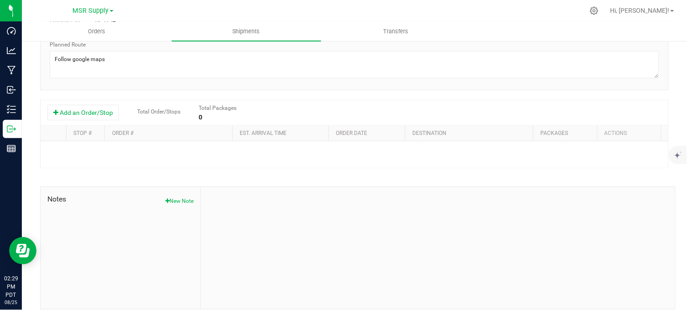
scroll to position [152, 0]
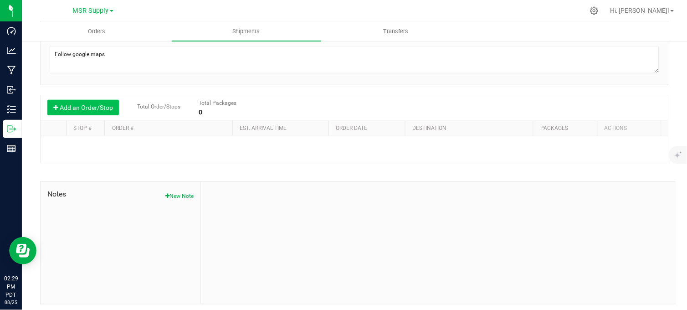
click at [99, 110] on button "Add an Order/Stop" at bounding box center [82, 107] width 71 height 15
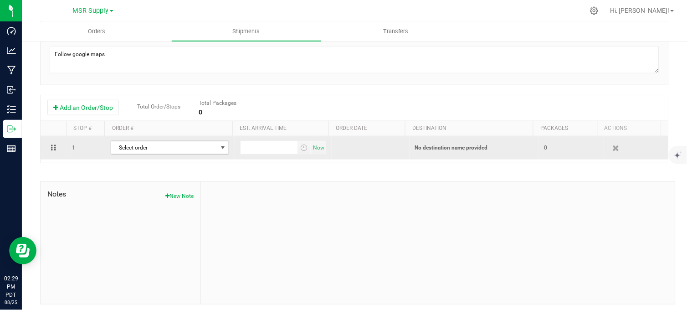
drag, startPoint x: 138, startPoint y: 147, endPoint x: 147, endPoint y: 149, distance: 9.4
click at [138, 148] on span "Select order" at bounding box center [164, 147] width 106 height 13
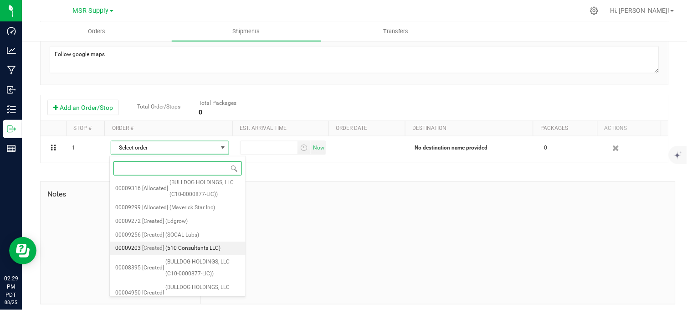
scroll to position [0, 0]
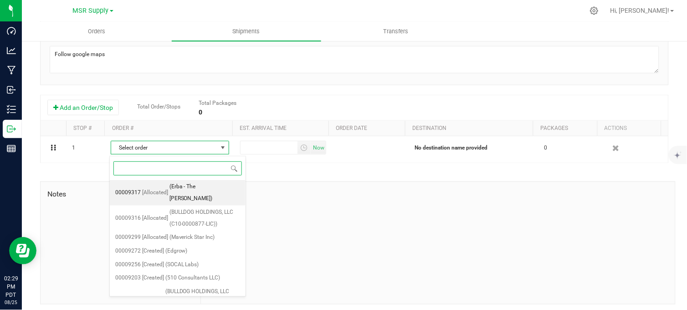
click at [192, 184] on span "(Erba - The [PERSON_NAME])" at bounding box center [204, 192] width 71 height 23
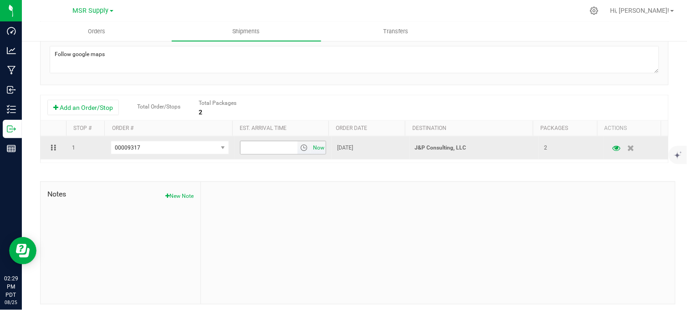
click at [311, 148] on span "Now" at bounding box center [318, 147] width 15 height 13
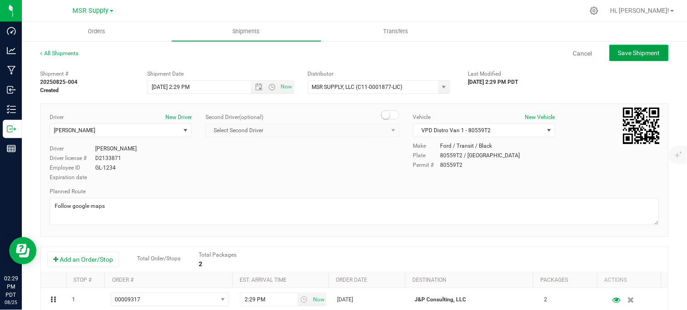
click at [639, 49] on span "Save Shipment" at bounding box center [639, 52] width 42 height 7
type input "[DATE] 9:29 PM"
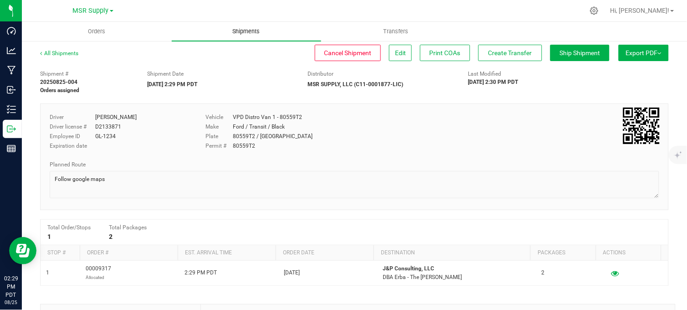
click at [242, 30] on span "Shipments" at bounding box center [246, 31] width 52 height 8
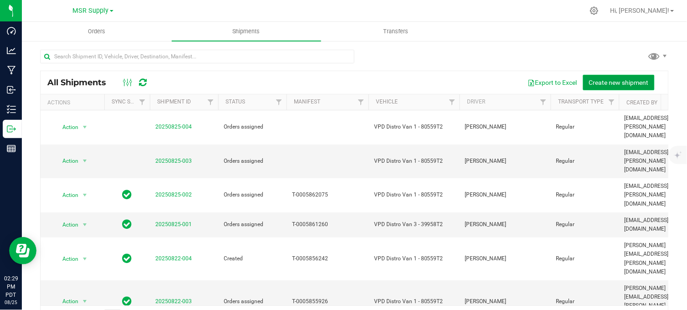
click at [619, 81] on span "Create new shipment" at bounding box center [619, 82] width 60 height 7
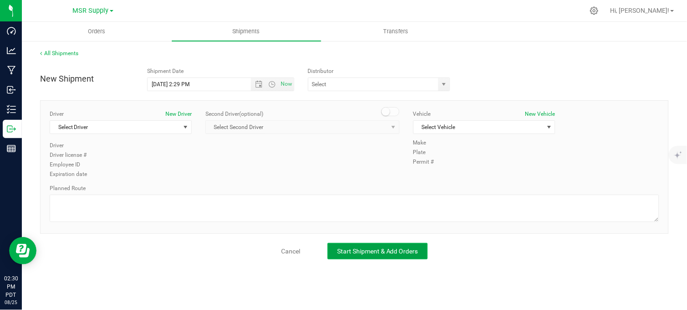
click at [363, 249] on span "Start Shipment & Add Orders" at bounding box center [377, 250] width 81 height 7
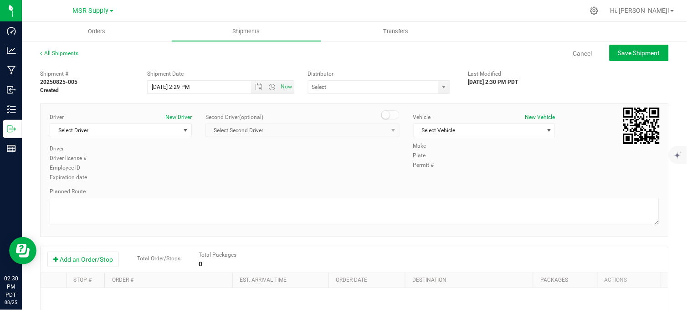
scroll to position [51, 0]
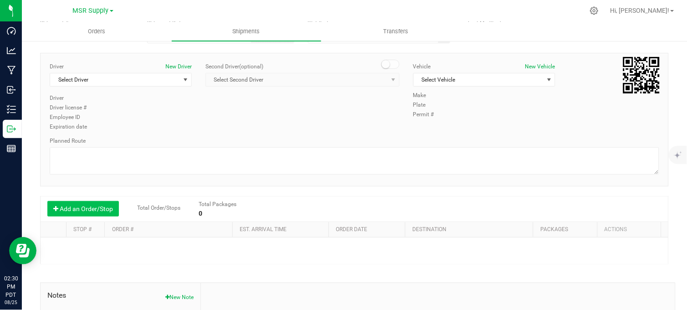
click at [94, 210] on button "Add an Order/Stop" at bounding box center [82, 208] width 71 height 15
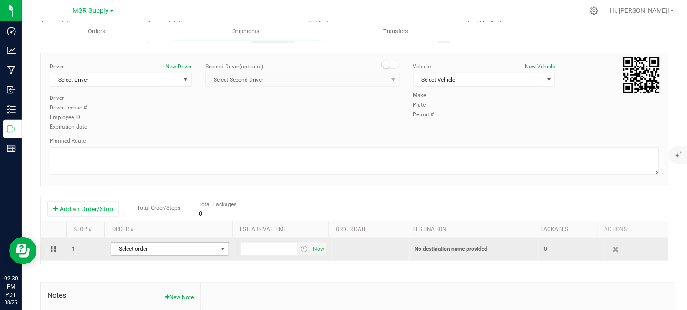
click at [157, 247] on span "Select order" at bounding box center [164, 248] width 106 height 13
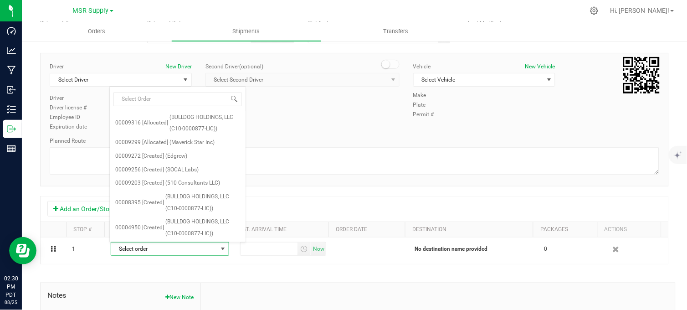
click at [334, 115] on div "Driver New Driver Select Driver Select Driver [PERSON_NAME] [PERSON_NAME] [PERS…" at bounding box center [354, 97] width 623 height 70
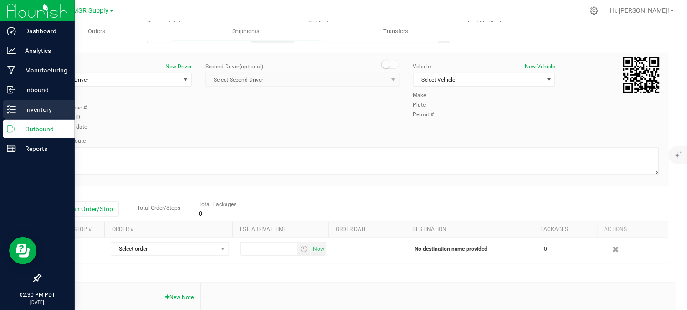
click at [16, 107] on p "Inventory" at bounding box center [43, 109] width 55 height 11
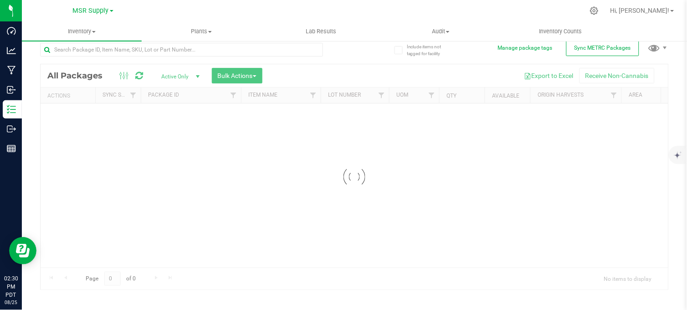
scroll to position [8, 0]
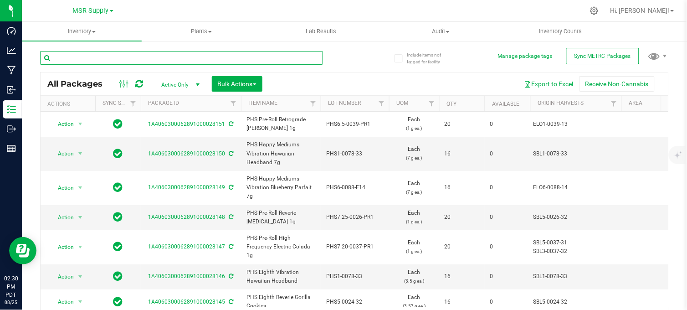
click at [135, 61] on input "text" at bounding box center [181, 58] width 283 height 14
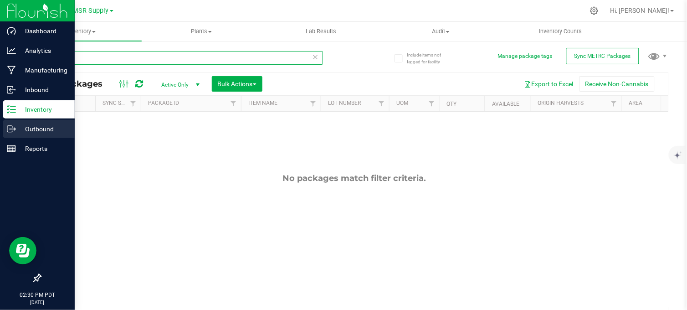
type input "9316"
click at [9, 130] on icon at bounding box center [11, 128] width 9 height 9
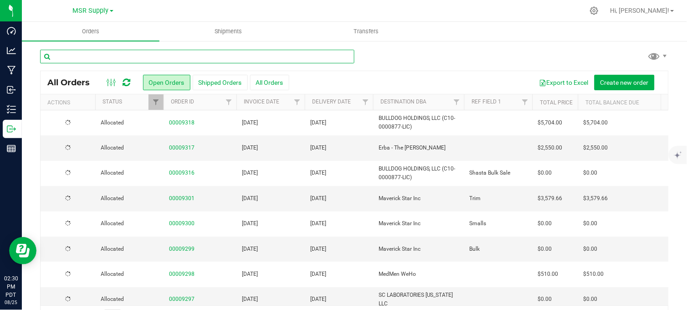
click at [96, 55] on input "text" at bounding box center [197, 57] width 314 height 14
type input "9316"
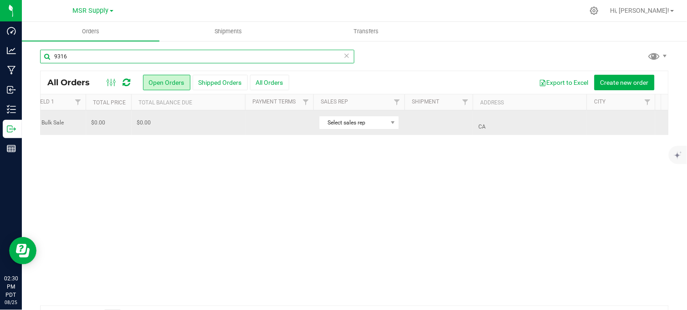
scroll to position [0, 459]
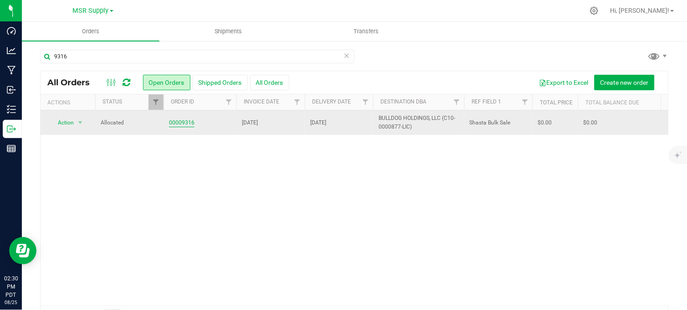
click at [183, 123] on link "00009316" at bounding box center [182, 122] width 26 height 9
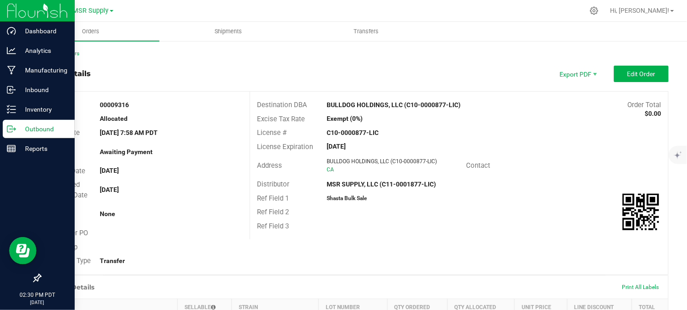
click at [17, 130] on p "Outbound" at bounding box center [43, 128] width 55 height 11
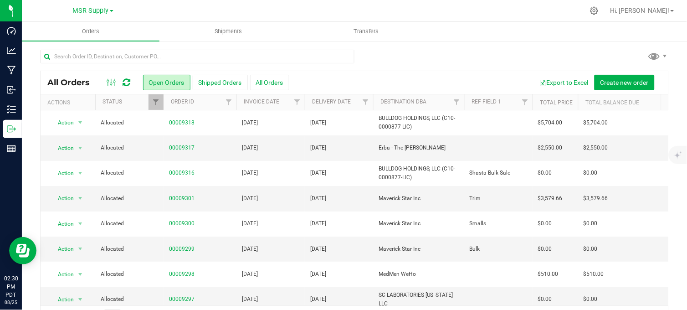
click at [424, 66] on div at bounding box center [354, 60] width 628 height 21
click at [421, 53] on div at bounding box center [354, 60] width 628 height 21
click at [421, 64] on div at bounding box center [354, 60] width 628 height 21
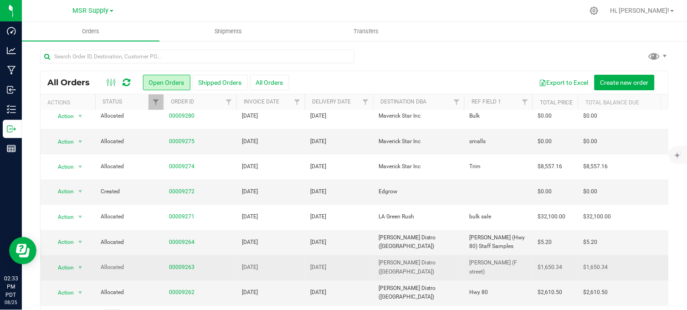
scroll to position [27, 0]
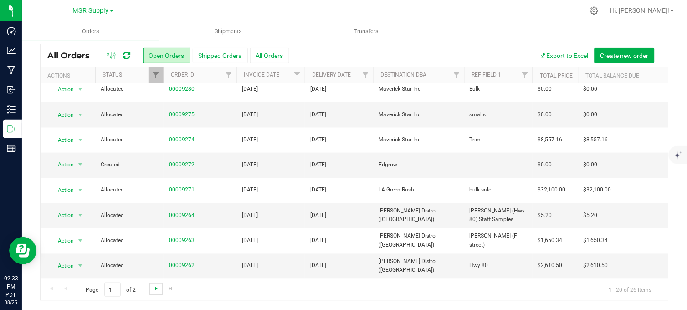
click at [153, 288] on span "Go to the next page" at bounding box center [156, 288] width 7 height 7
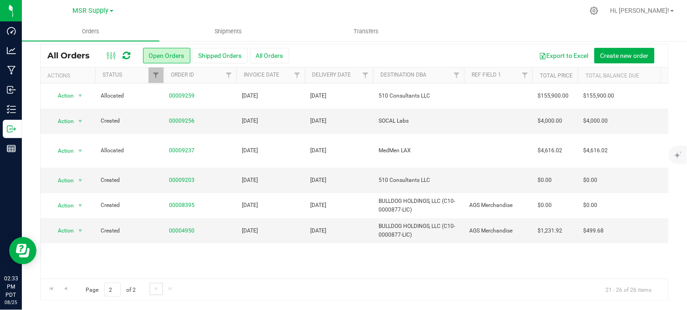
scroll to position [0, 0]
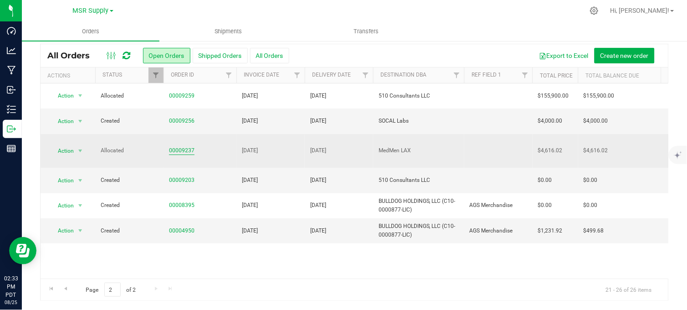
click at [177, 148] on link "00009237" at bounding box center [182, 150] width 26 height 9
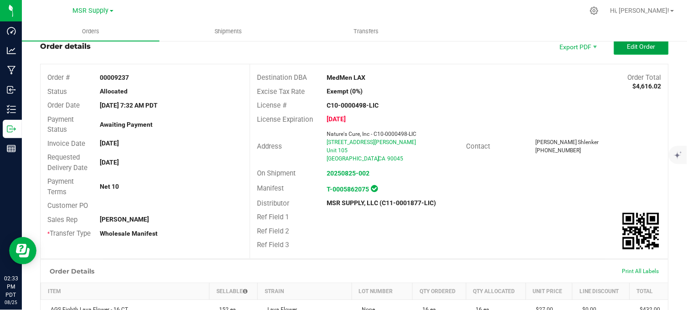
click at [615, 47] on button "Edit Order" at bounding box center [641, 46] width 55 height 16
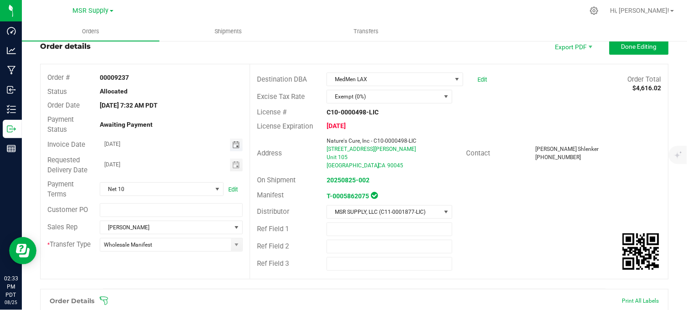
click at [234, 145] on span "Toggle calendar" at bounding box center [235, 144] width 7 height 7
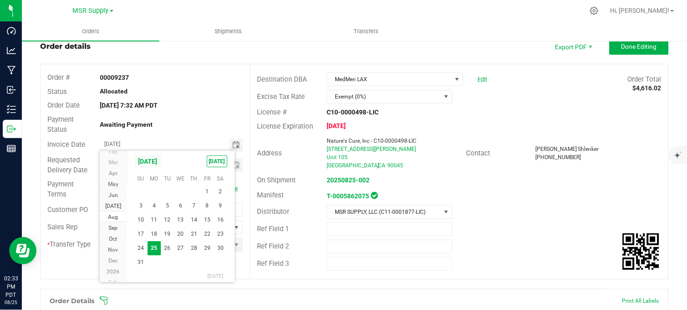
click at [162, 163] on span "[DATE]" at bounding box center [147, 161] width 27 height 14
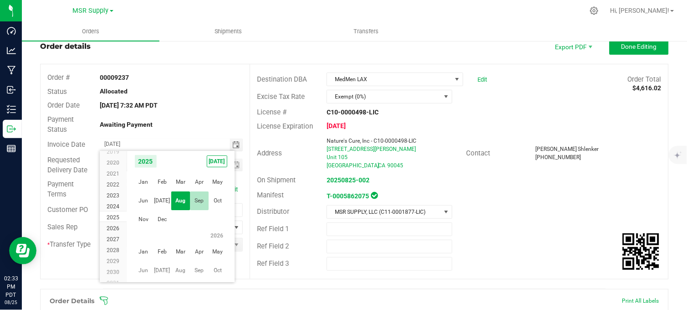
click at [194, 199] on span "Sep" at bounding box center [199, 200] width 19 height 19
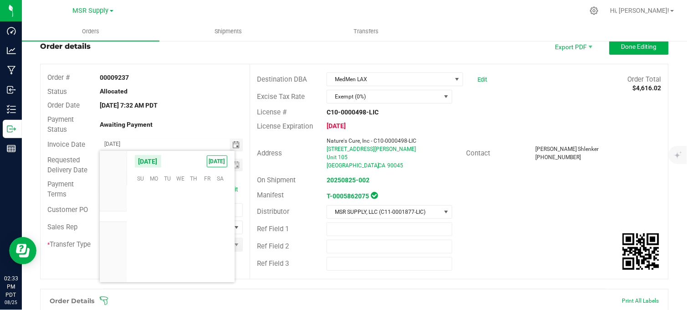
scroll to position [147688, 0]
drag, startPoint x: 151, startPoint y: 192, endPoint x: 194, endPoint y: 176, distance: 45.7
click at [151, 192] on span "1" at bounding box center [154, 194] width 13 height 14
type input "[DATE]"
click at [237, 165] on span "Toggle calendar" at bounding box center [235, 164] width 7 height 7
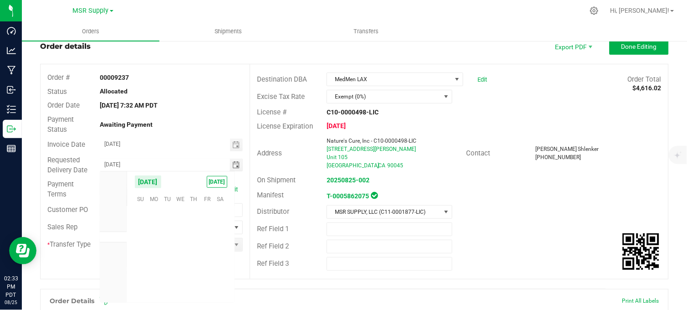
scroll to position [147593, 0]
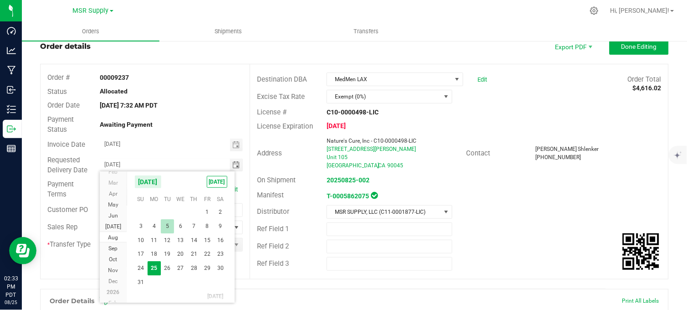
drag, startPoint x: 168, startPoint y: 180, endPoint x: 186, endPoint y: 219, distance: 42.0
click at [162, 180] on span "[DATE]" at bounding box center [147, 182] width 27 height 14
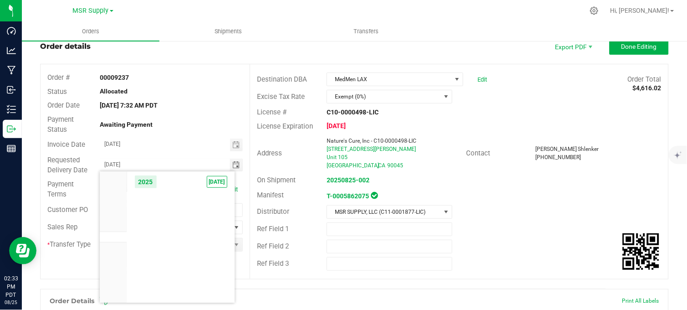
scroll to position [8672, 0]
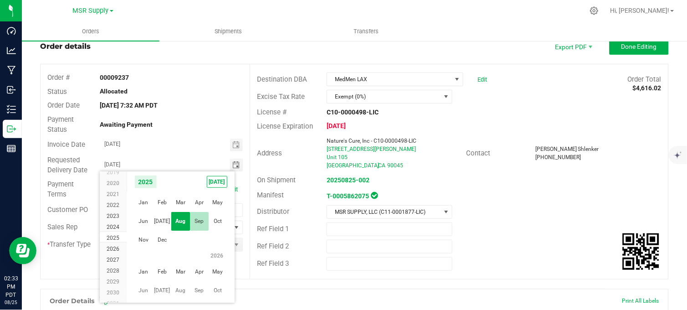
click at [194, 221] on span "Sep" at bounding box center [199, 221] width 19 height 19
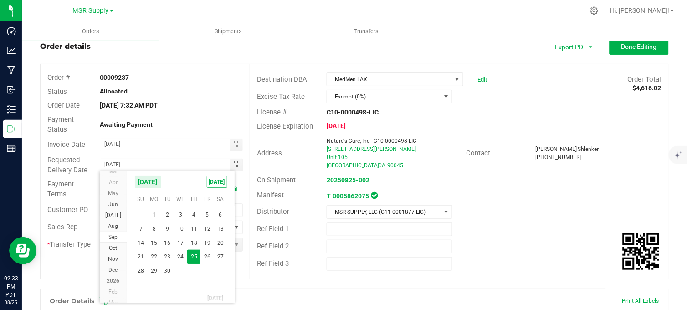
drag, startPoint x: 154, startPoint y: 213, endPoint x: 185, endPoint y: 116, distance: 101.5
click at [154, 210] on span "1" at bounding box center [154, 215] width 13 height 14
type input "[DATE]"
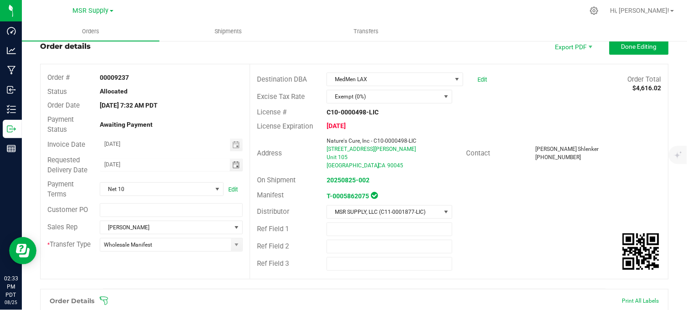
click at [191, 106] on div "[DATE] 7:32 AM PDT" at bounding box center [171, 106] width 157 height 10
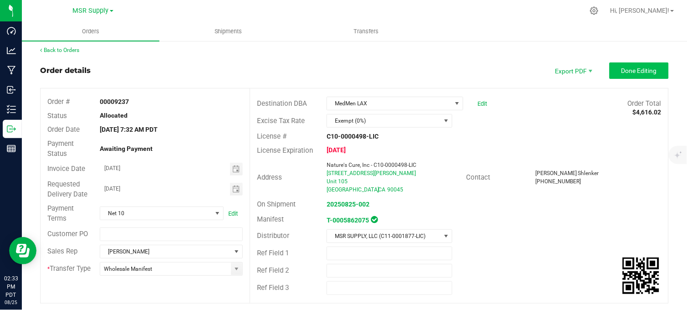
scroll to position [0, 0]
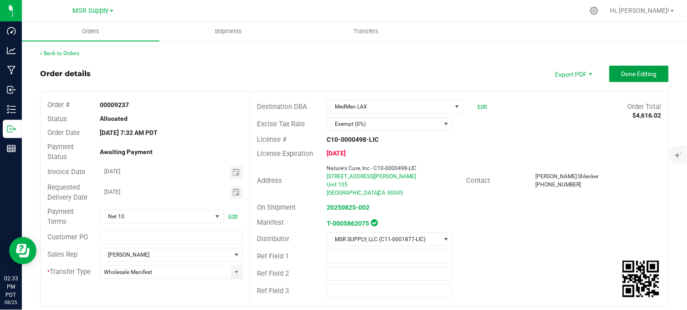
drag, startPoint x: 634, startPoint y: 76, endPoint x: 463, endPoint y: 149, distance: 186.3
click at [634, 77] on span "Done Editing" at bounding box center [639, 73] width 36 height 7
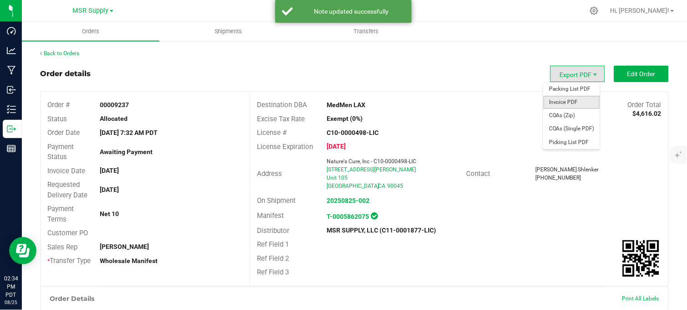
click at [563, 100] on span "Invoice PDF" at bounding box center [571, 102] width 56 height 13
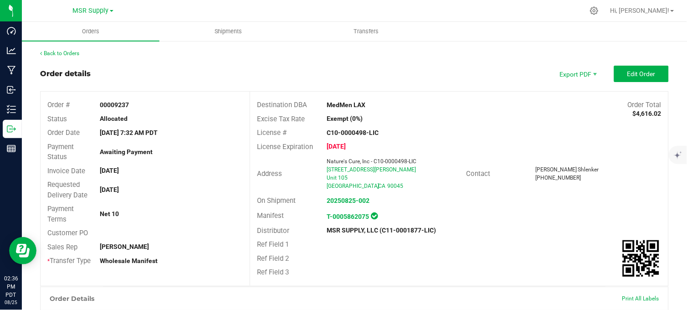
click at [330, 66] on div "Order details Export PDF Edit Order" at bounding box center [354, 74] width 628 height 16
click at [290, 76] on div "Order details Export PDF Edit Order" at bounding box center [354, 74] width 628 height 16
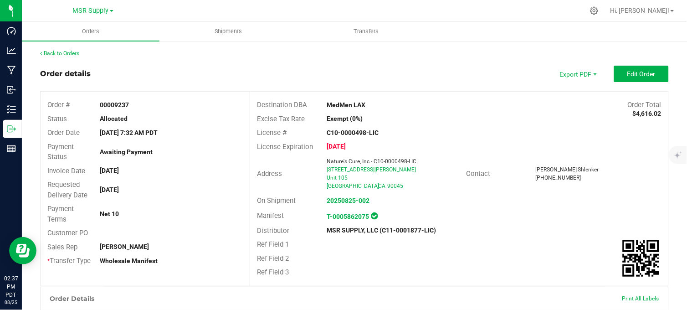
click at [276, 71] on div "Order details Export PDF Edit Order" at bounding box center [354, 74] width 628 height 16
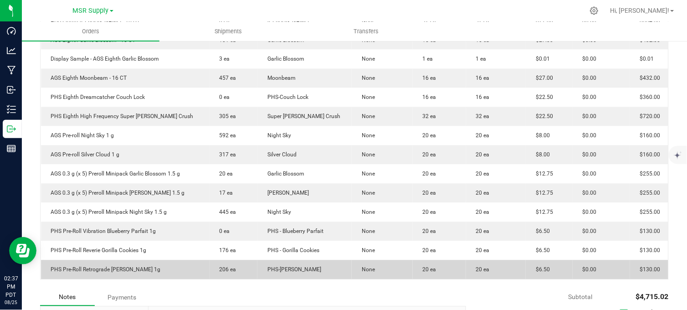
scroll to position [481, 0]
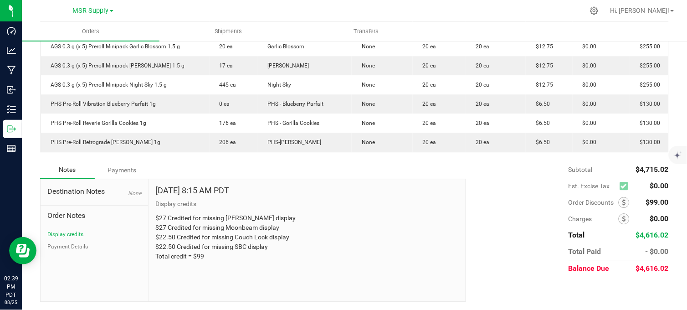
click at [399, 171] on div "Notes Payments" at bounding box center [249, 169] width 419 height 17
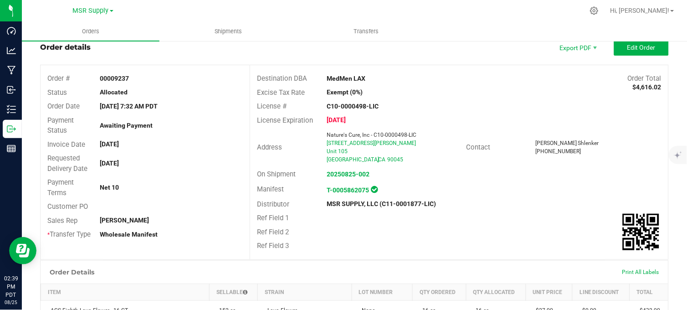
scroll to position [0, 0]
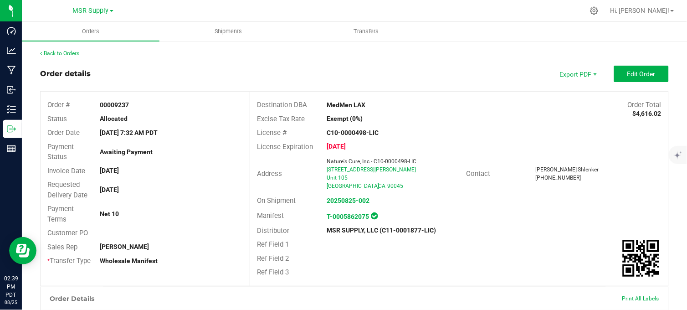
click at [446, 71] on div "Order details Export PDF Edit Order" at bounding box center [354, 74] width 628 height 16
click at [445, 71] on div "Order details Export PDF Edit Order" at bounding box center [354, 74] width 628 height 16
click at [437, 55] on div "Back to Orders" at bounding box center [354, 53] width 628 height 8
click at [413, 66] on div "Order details Export PDF Edit Order" at bounding box center [354, 74] width 628 height 16
click at [404, 76] on div "Order details Export PDF Edit Order" at bounding box center [354, 74] width 628 height 16
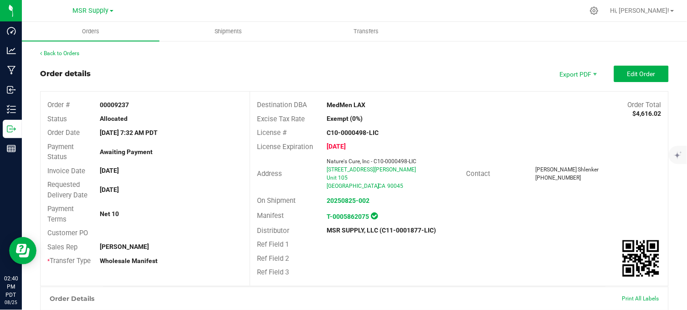
click at [339, 66] on div "Order details Export PDF Edit Order" at bounding box center [354, 74] width 628 height 16
click at [388, 71] on div "Order details Export PDF Edit Order" at bounding box center [354, 74] width 628 height 16
click at [358, 73] on div "Order details Export PDF Edit Order" at bounding box center [354, 74] width 628 height 16
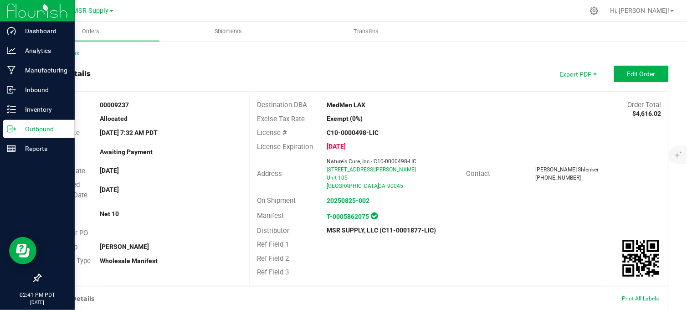
click at [15, 128] on icon at bounding box center [11, 128] width 9 height 9
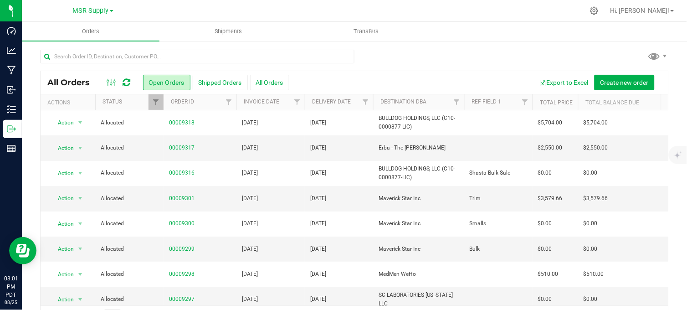
click at [406, 52] on div at bounding box center [354, 60] width 628 height 21
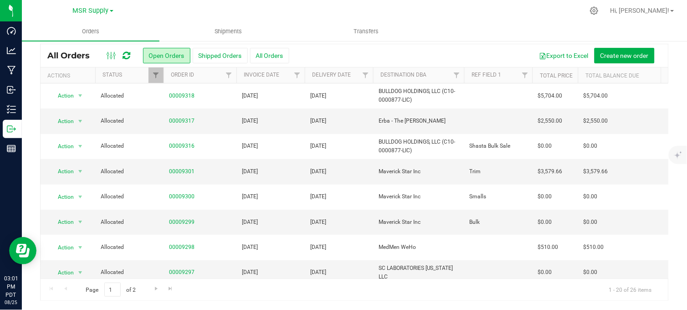
click at [410, 52] on div "Export to Excel Create new order" at bounding box center [475, 55] width 372 height 15
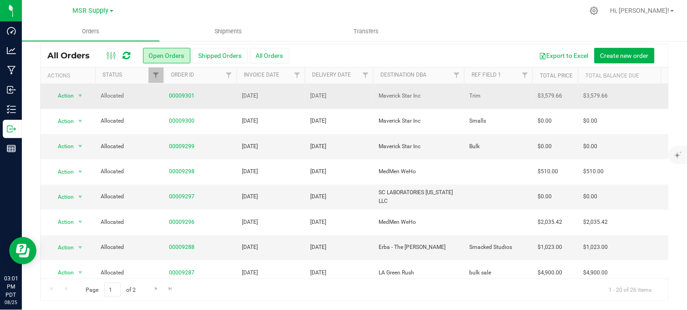
scroll to position [0, 0]
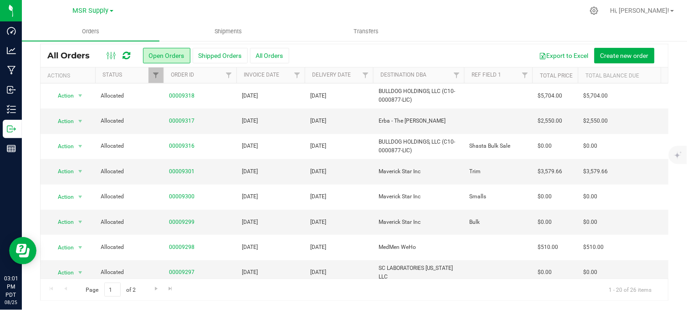
drag, startPoint x: 504, startPoint y: 11, endPoint x: 495, endPoint y: 14, distance: 8.6
click at [502, 12] on div at bounding box center [373, 11] width 421 height 18
click at [289, 6] on div at bounding box center [373, 11] width 421 height 18
click at [427, 17] on div at bounding box center [373, 11] width 421 height 18
click at [401, 11] on div at bounding box center [373, 11] width 421 height 18
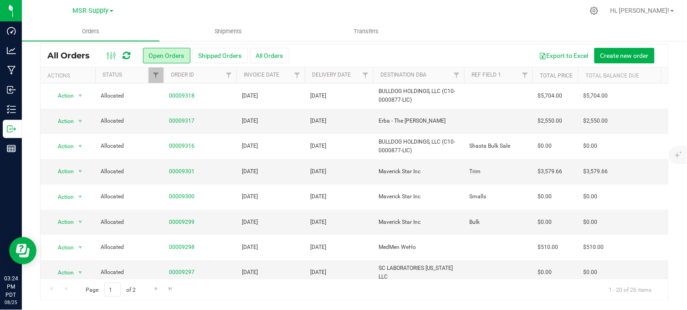
click at [317, 14] on div at bounding box center [373, 11] width 421 height 18
click at [180, 12] on div at bounding box center [373, 11] width 421 height 18
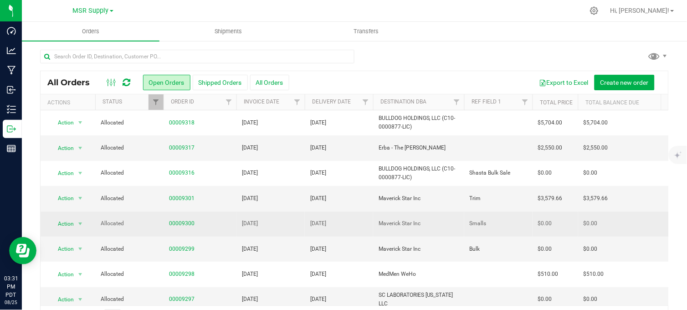
scroll to position [51, 0]
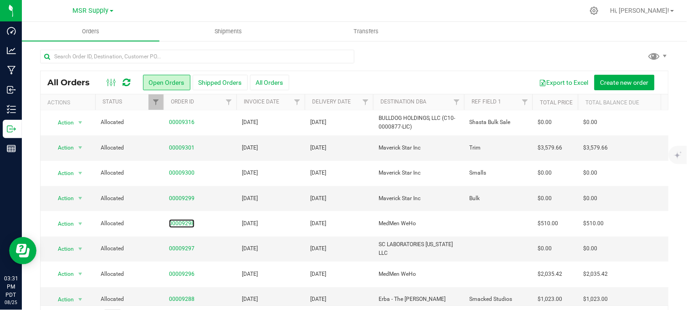
drag, startPoint x: 180, startPoint y: 224, endPoint x: 375, endPoint y: 183, distance: 199.2
click at [180, 223] on link "00009298" at bounding box center [182, 223] width 26 height 9
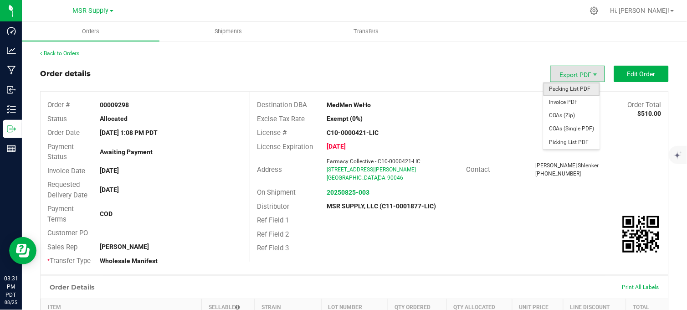
click at [566, 85] on span "Packing List PDF" at bounding box center [571, 88] width 56 height 13
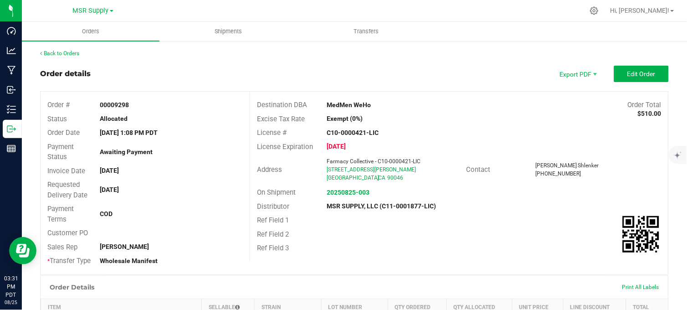
click at [427, 75] on div "Order details Export PDF Edit Order" at bounding box center [354, 74] width 628 height 16
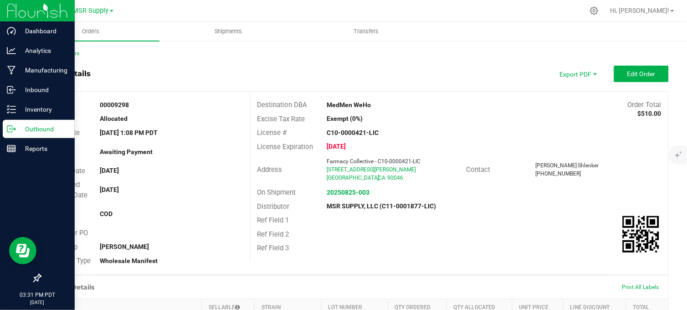
click at [24, 129] on p "Outbound" at bounding box center [43, 128] width 55 height 11
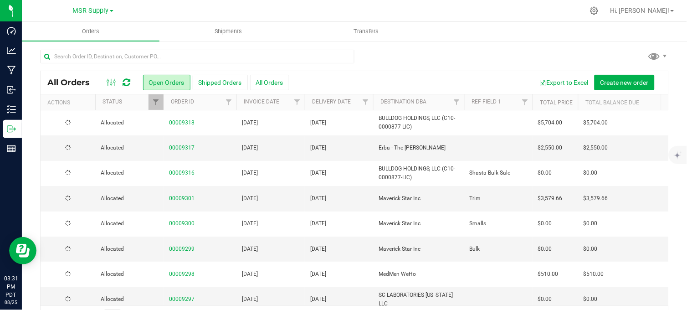
click at [430, 56] on div at bounding box center [354, 60] width 628 height 21
click at [205, 8] on div at bounding box center [373, 11] width 421 height 18
drag, startPoint x: 306, startPoint y: 142, endPoint x: 271, endPoint y: 198, distance: 65.7
drag, startPoint x: 271, startPoint y: 198, endPoint x: 499, endPoint y: 54, distance: 269.0
click at [499, 54] on div at bounding box center [354, 60] width 628 height 21
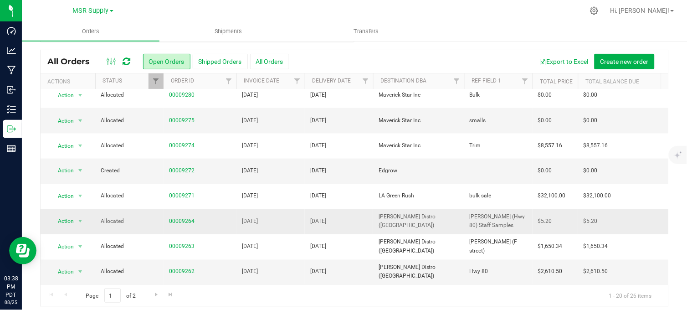
scroll to position [27, 0]
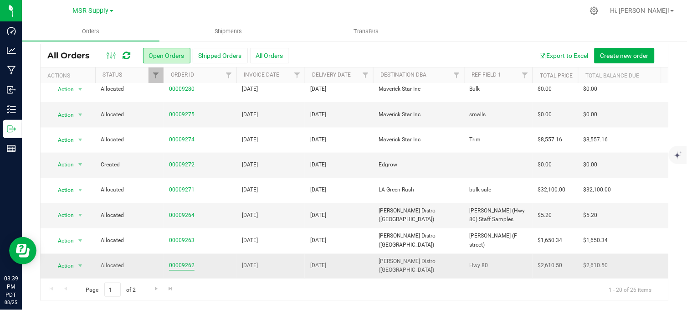
click at [181, 261] on link "00009262" at bounding box center [182, 265] width 26 height 9
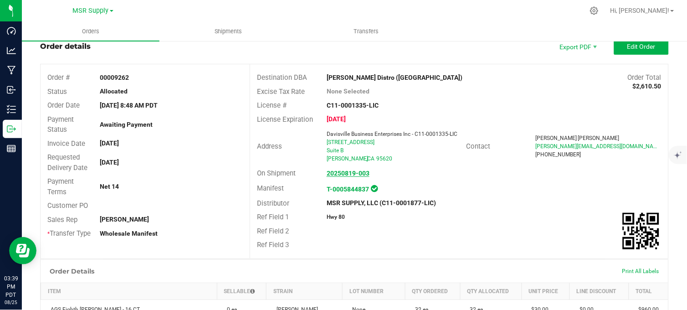
click at [347, 175] on strong "20250819-003" at bounding box center [348, 172] width 43 height 7
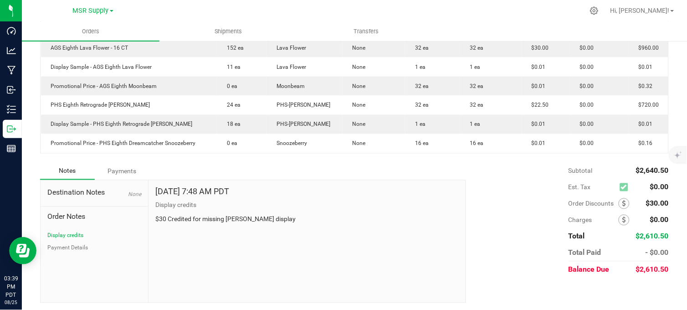
scroll to position [310, 0]
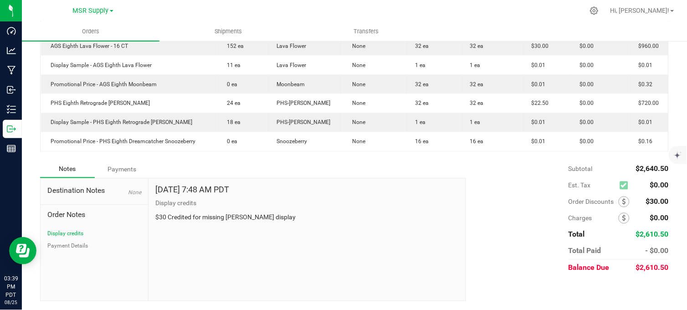
click at [357, 166] on div "Notes Payments" at bounding box center [249, 169] width 419 height 17
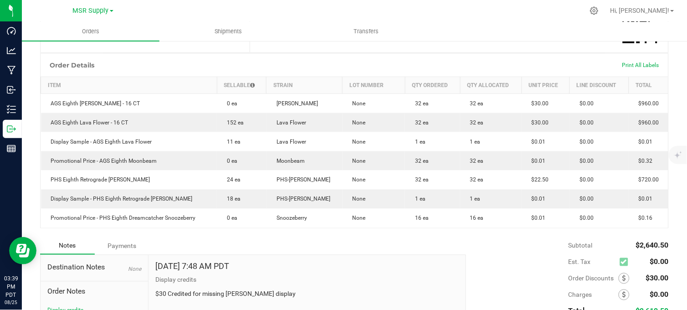
scroll to position [6, 0]
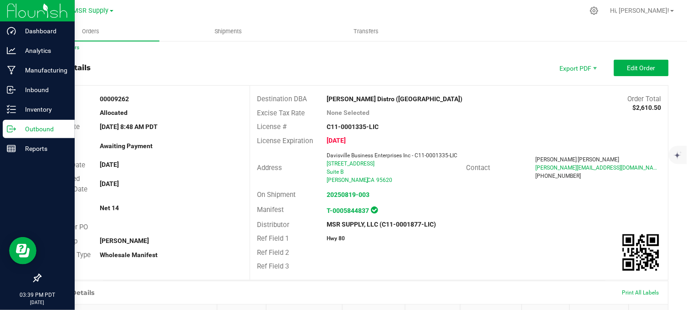
click at [16, 130] on p "Outbound" at bounding box center [43, 128] width 55 height 11
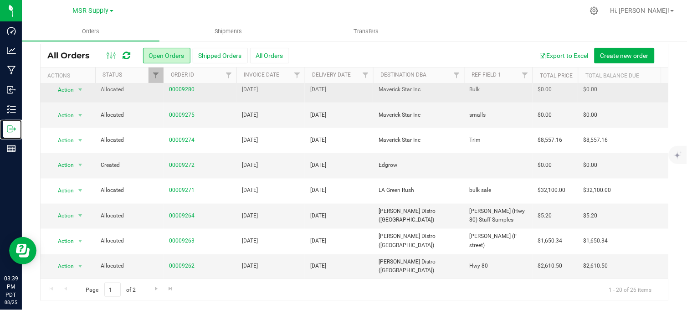
scroll to position [317, 0]
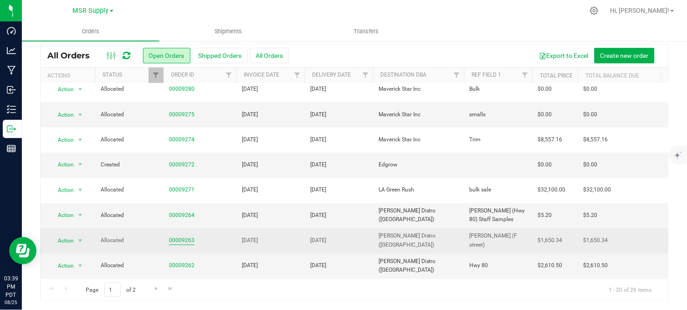
click at [188, 236] on link "00009263" at bounding box center [182, 240] width 26 height 9
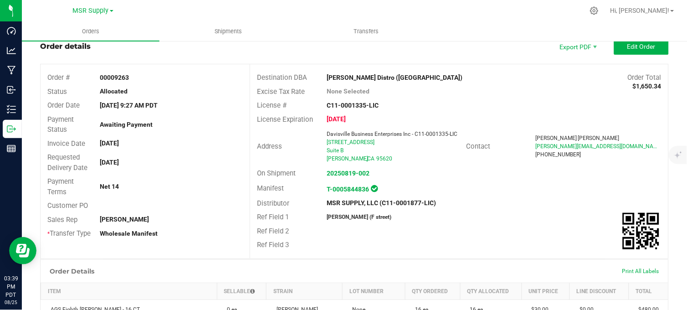
click at [465, 205] on div "Distributor MSR SUPPLY, LLC (C11-0001877-LIC)" at bounding box center [459, 203] width 418 height 14
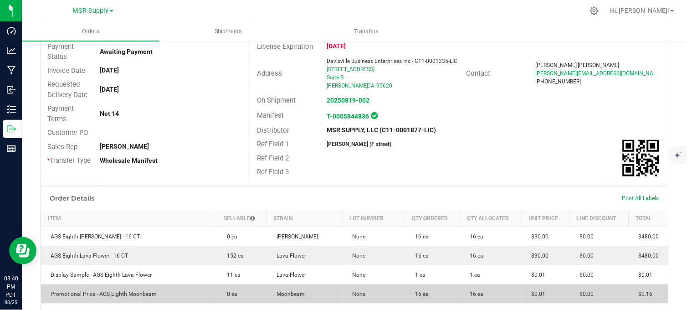
scroll to position [230, 0]
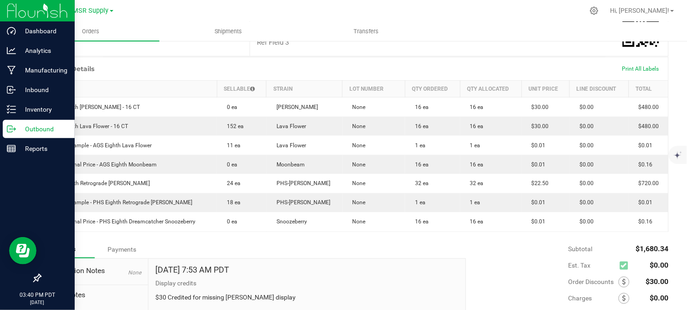
click at [7, 130] on icon at bounding box center [11, 128] width 9 height 9
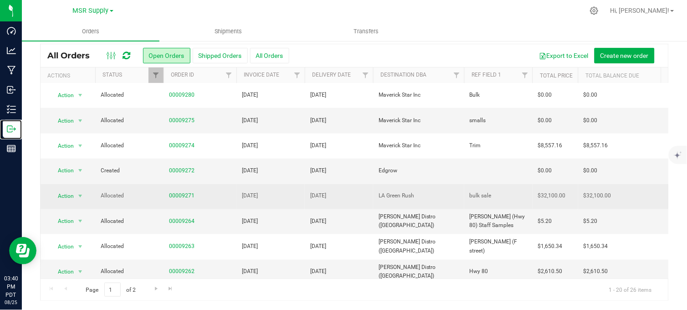
scroll to position [317, 0]
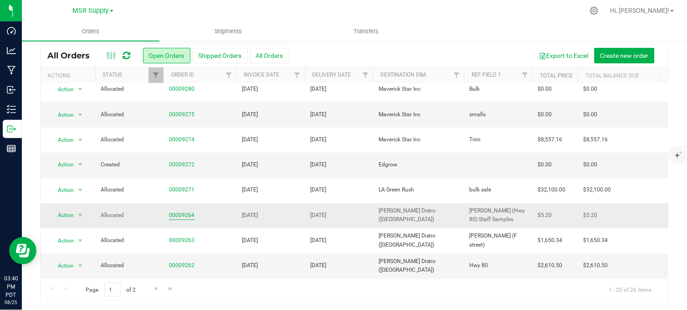
click at [189, 211] on link "00009264" at bounding box center [182, 215] width 26 height 9
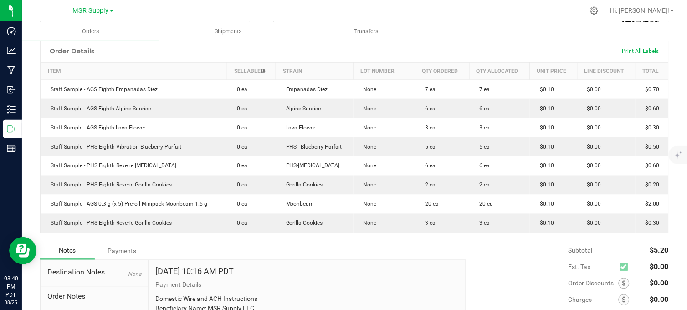
scroll to position [230, 0]
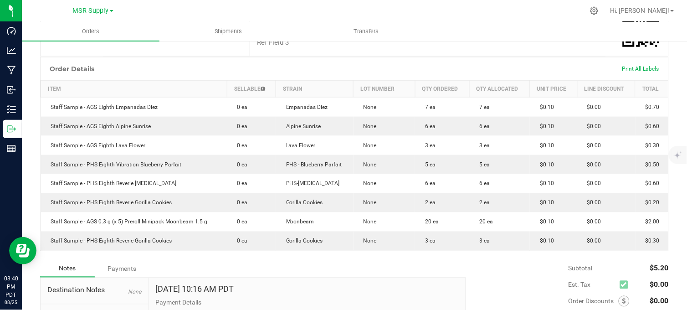
click at [368, 271] on div "Notes Payments" at bounding box center [249, 268] width 419 height 17
click at [475, 7] on div at bounding box center [373, 11] width 421 height 18
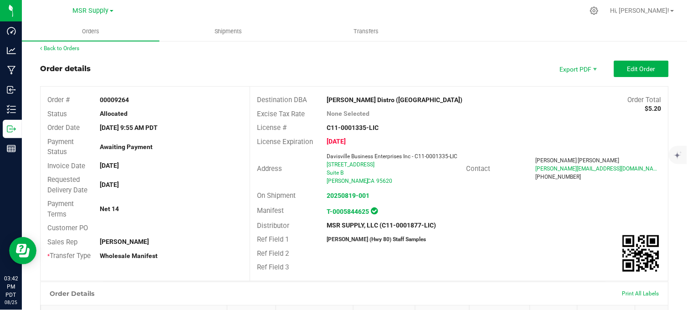
scroll to position [0, 0]
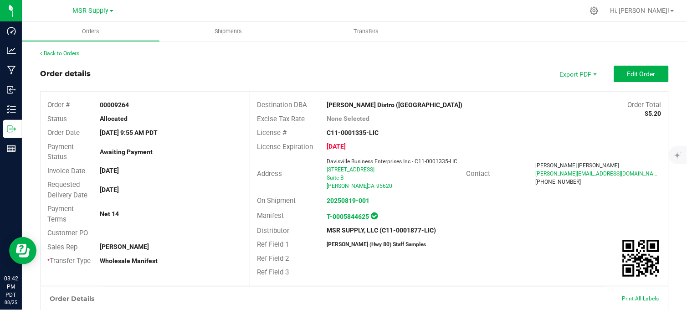
drag, startPoint x: 407, startPoint y: 62, endPoint x: 403, endPoint y: 69, distance: 8.1
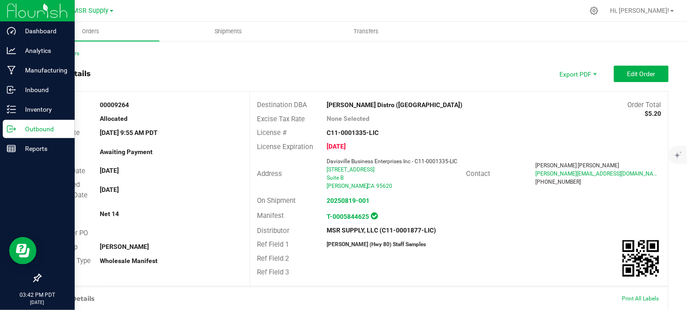
drag, startPoint x: 14, startPoint y: 129, endPoint x: 57, endPoint y: 129, distance: 43.3
click at [14, 129] on icon at bounding box center [11, 128] width 9 height 9
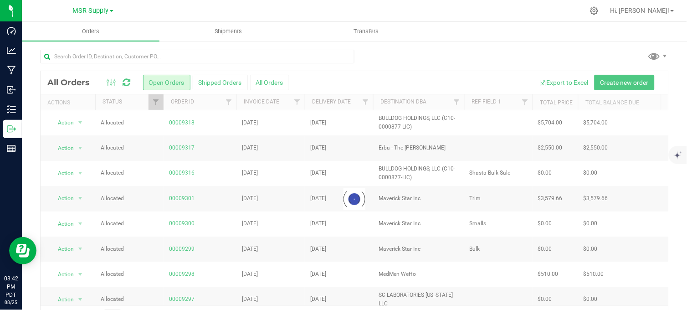
click at [448, 53] on div at bounding box center [354, 60] width 628 height 21
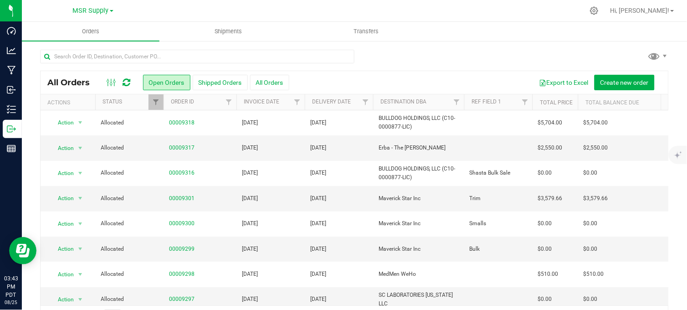
click at [407, 62] on div at bounding box center [354, 60] width 628 height 21
click at [434, 56] on div at bounding box center [354, 60] width 628 height 21
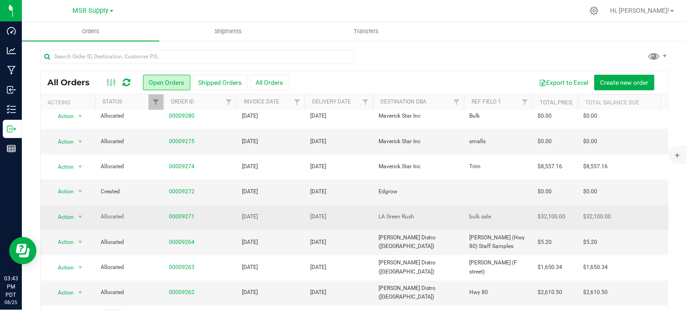
scroll to position [27, 0]
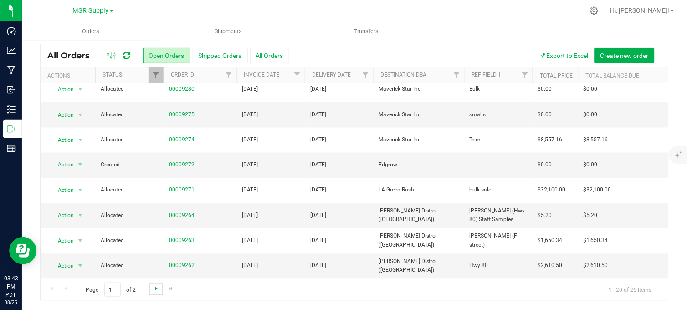
click at [153, 288] on span "Go to the next page" at bounding box center [156, 288] width 7 height 7
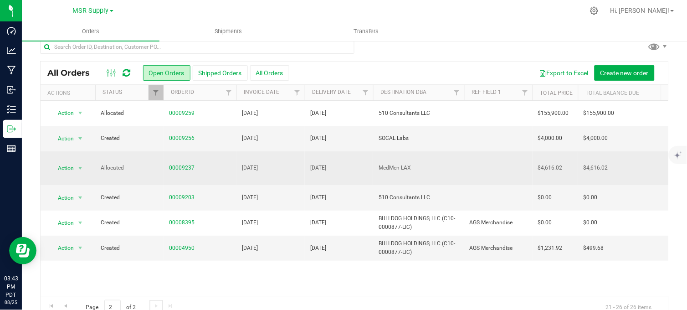
scroll to position [0, 0]
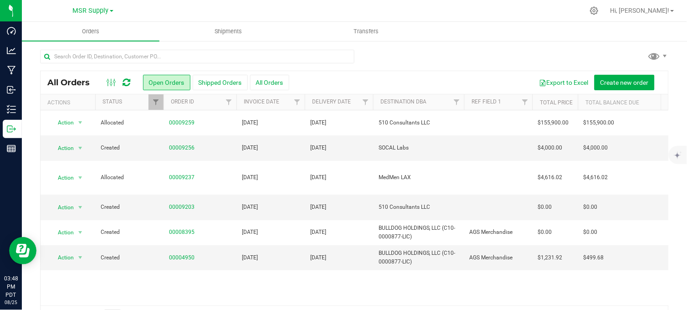
click at [460, 44] on div "All Orders Open Orders Shipped Orders All Orders Export to Excel Create new ord…" at bounding box center [354, 188] width 665 height 296
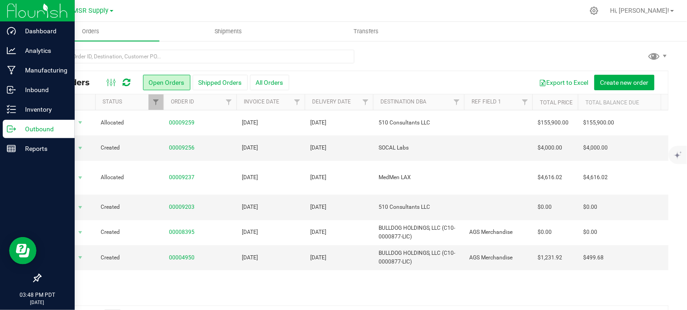
click at [21, 131] on p "Outbound" at bounding box center [43, 128] width 55 height 11
click at [15, 127] on icon at bounding box center [11, 128] width 9 height 9
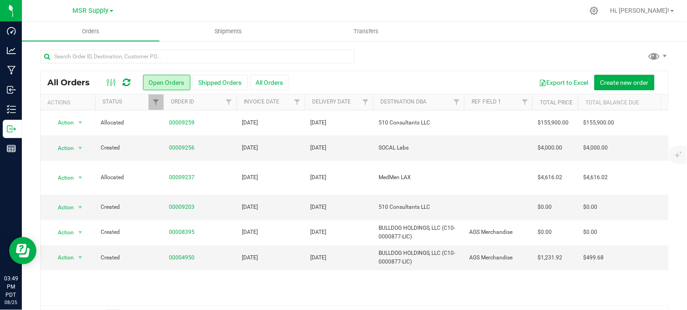
click at [401, 58] on div at bounding box center [354, 60] width 628 height 21
click at [490, 8] on div at bounding box center [373, 11] width 421 height 18
click at [481, 51] on div at bounding box center [354, 60] width 628 height 21
click at [489, 65] on div at bounding box center [354, 60] width 628 height 21
drag, startPoint x: 480, startPoint y: 60, endPoint x: 176, endPoint y: 24, distance: 305.9
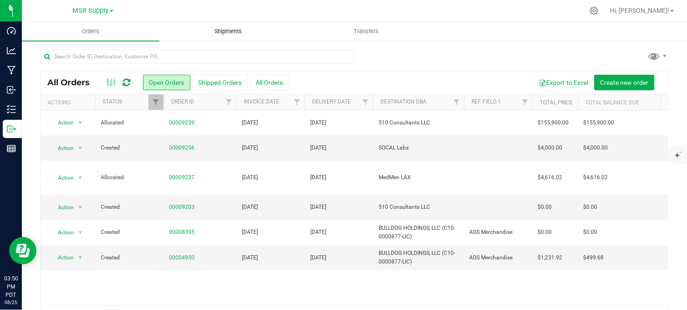
click at [477, 60] on div at bounding box center [354, 60] width 628 height 21
